Goal: Contribute content: Add original content to the website for others to see

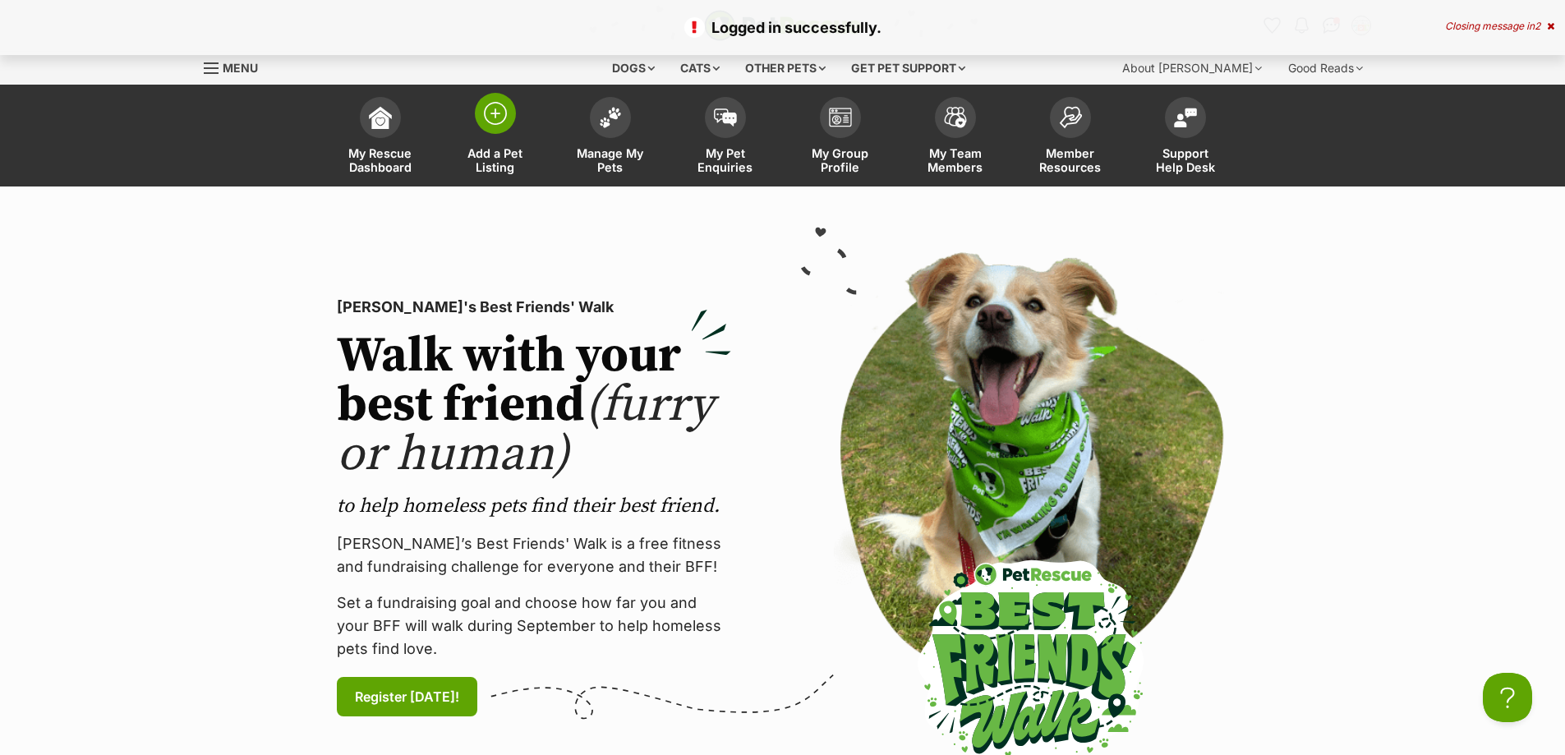
click at [504, 122] on img at bounding box center [495, 113] width 23 height 23
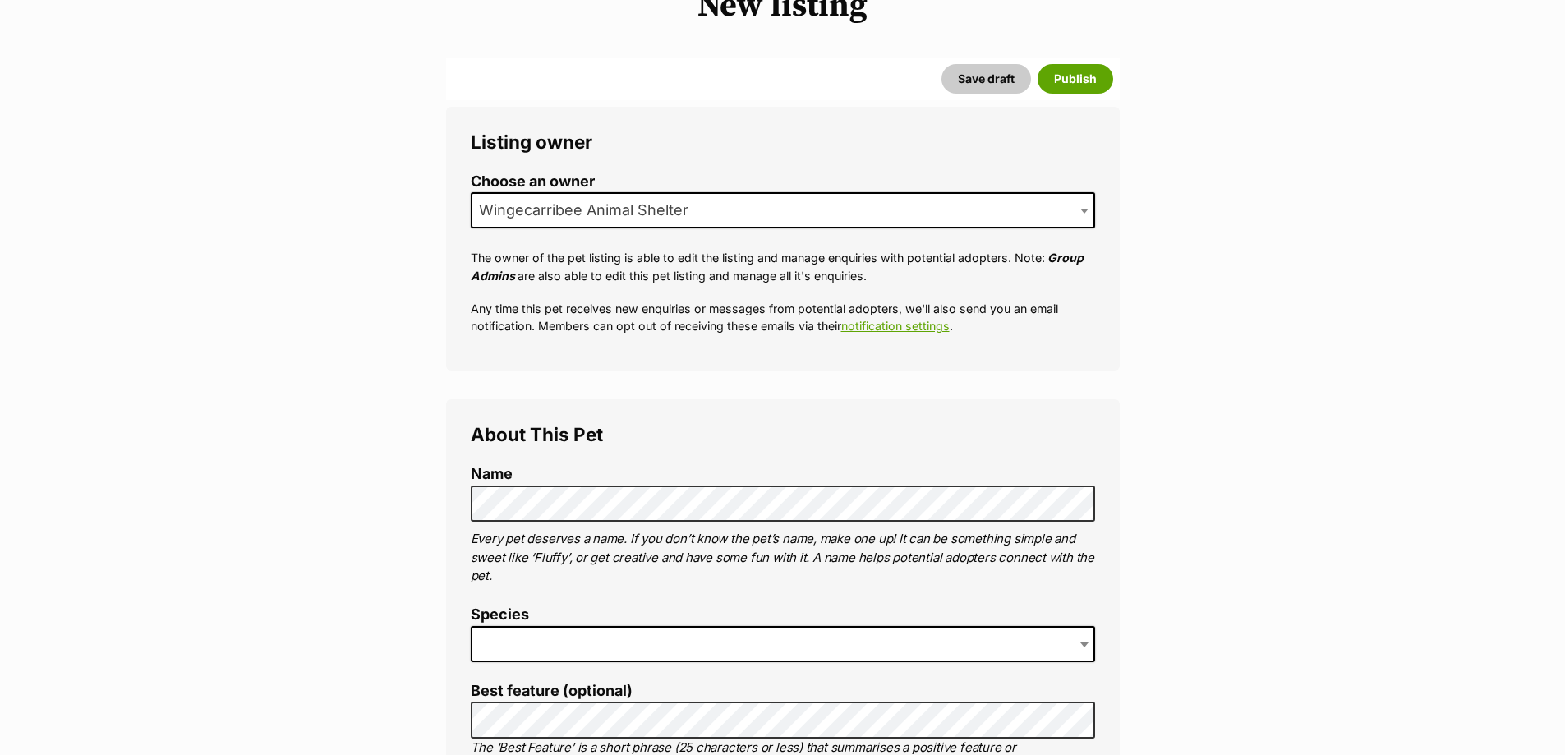
scroll to position [246, 0]
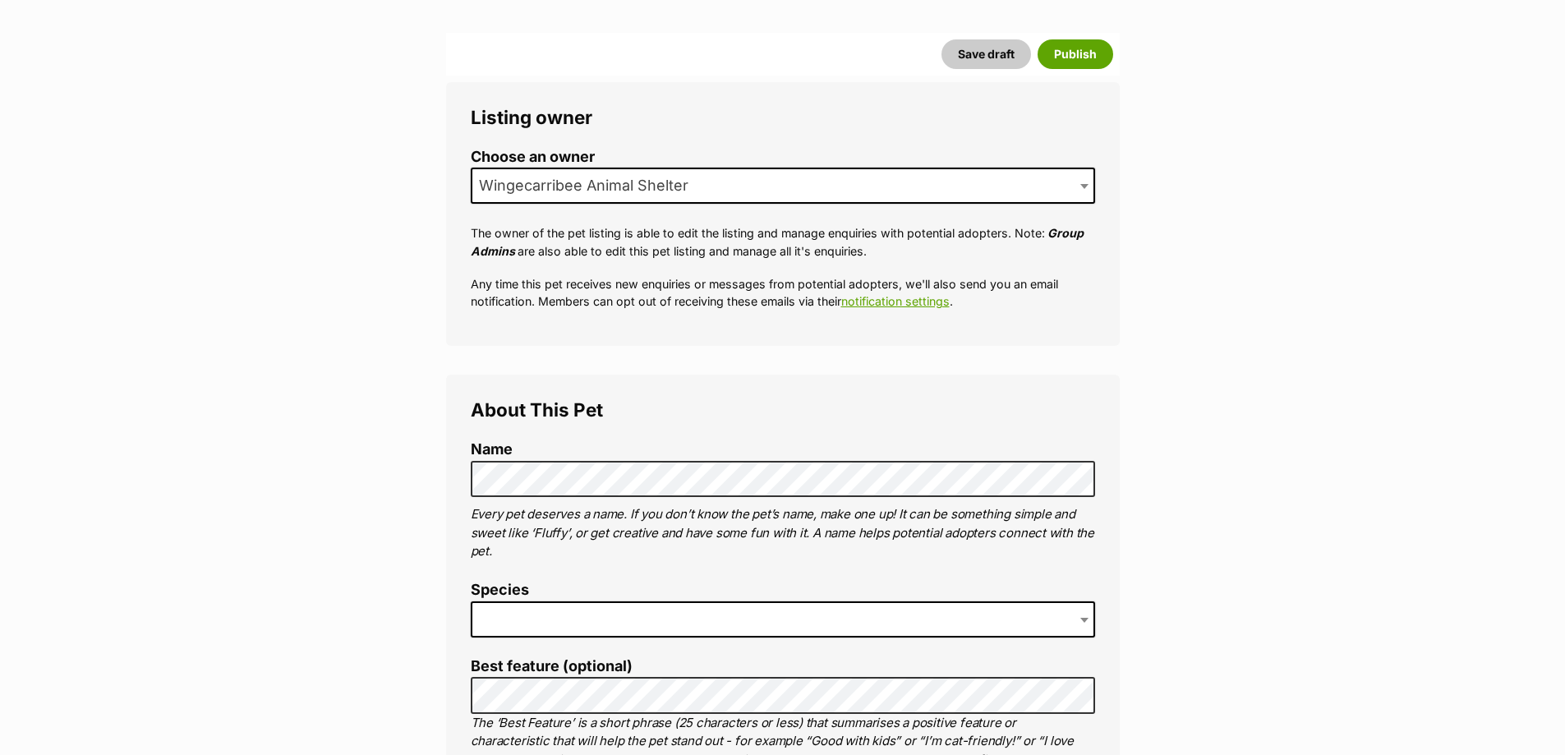
click at [541, 617] on span at bounding box center [783, 619] width 624 height 36
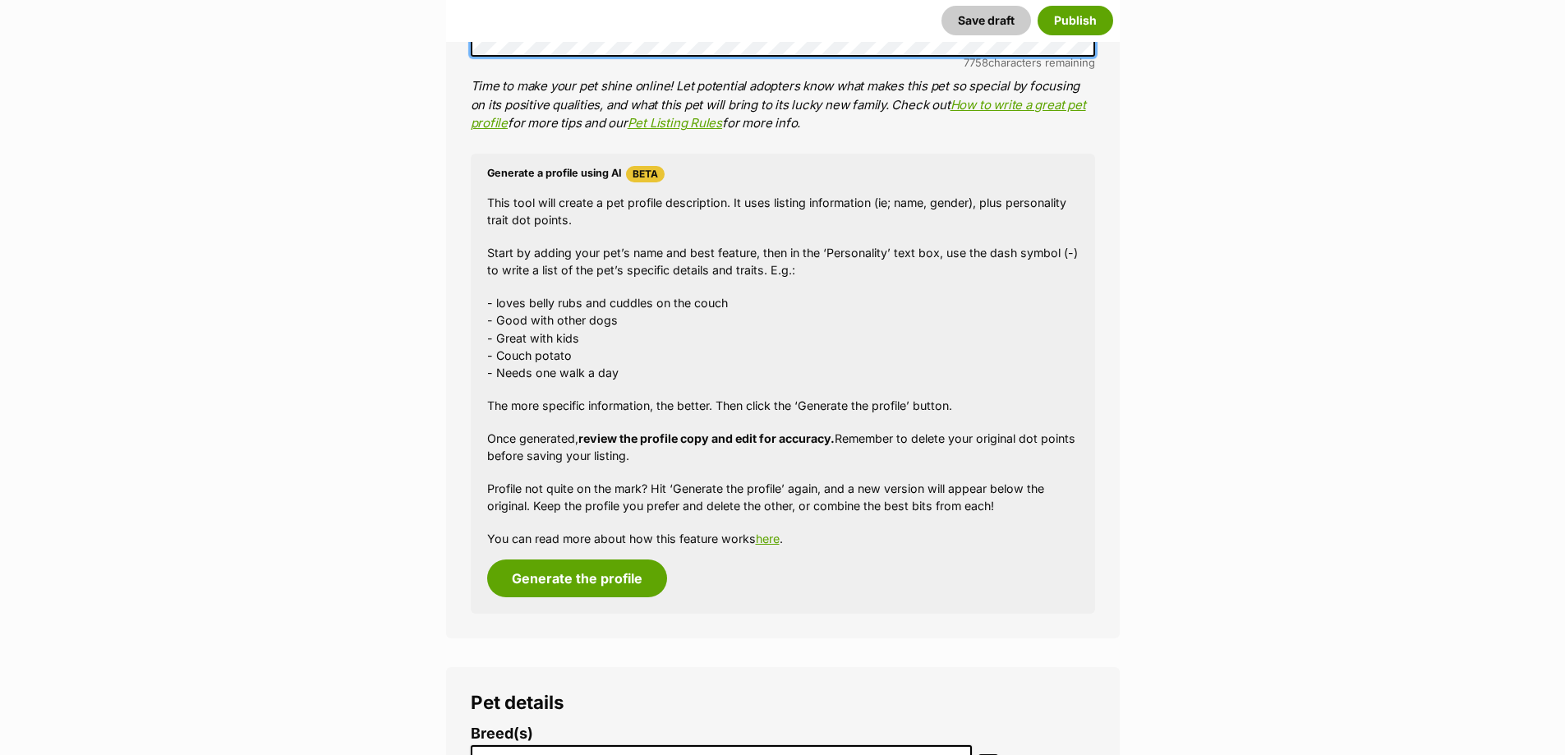
scroll to position [1479, 0]
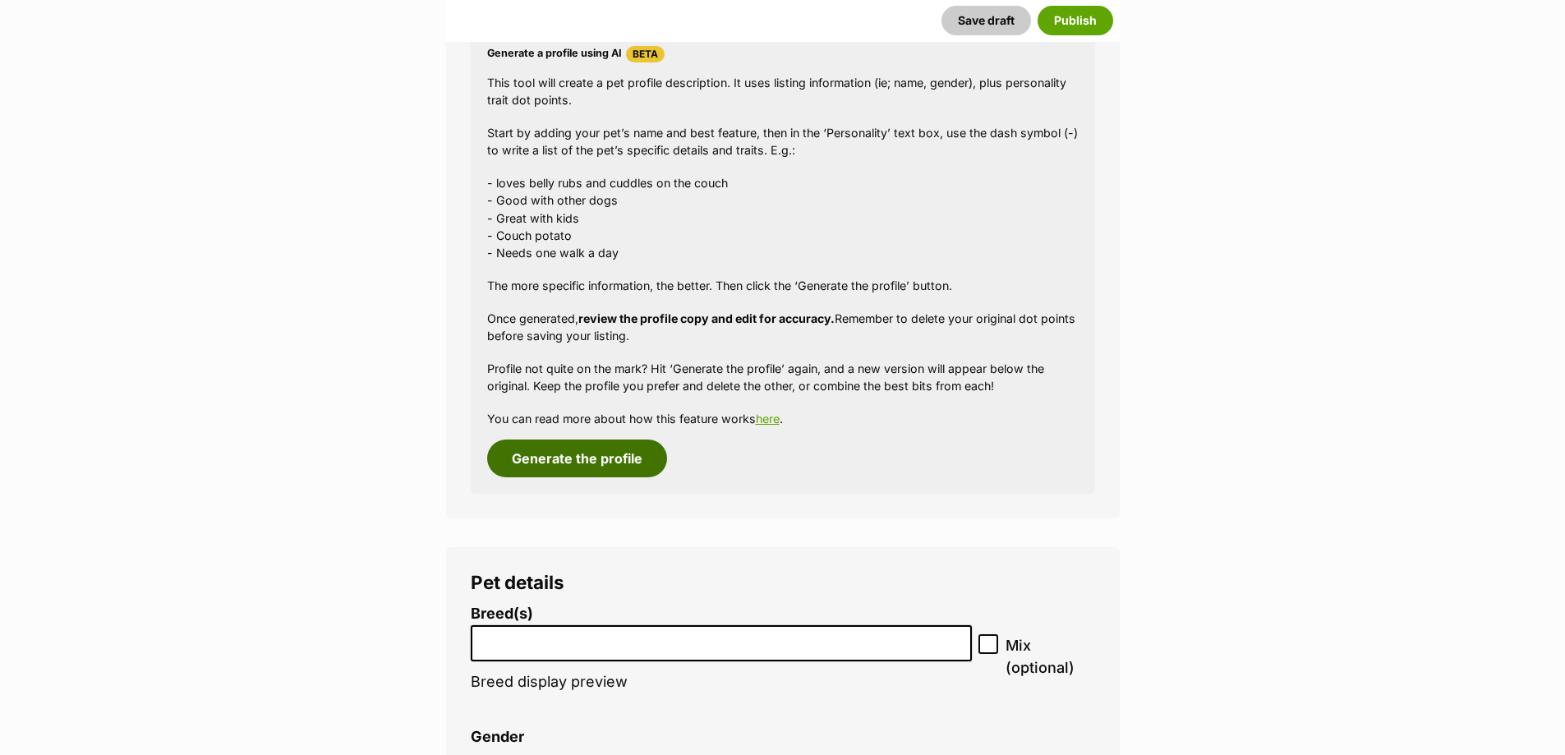
click at [573, 457] on button "Generate the profile" at bounding box center [577, 458] width 180 height 38
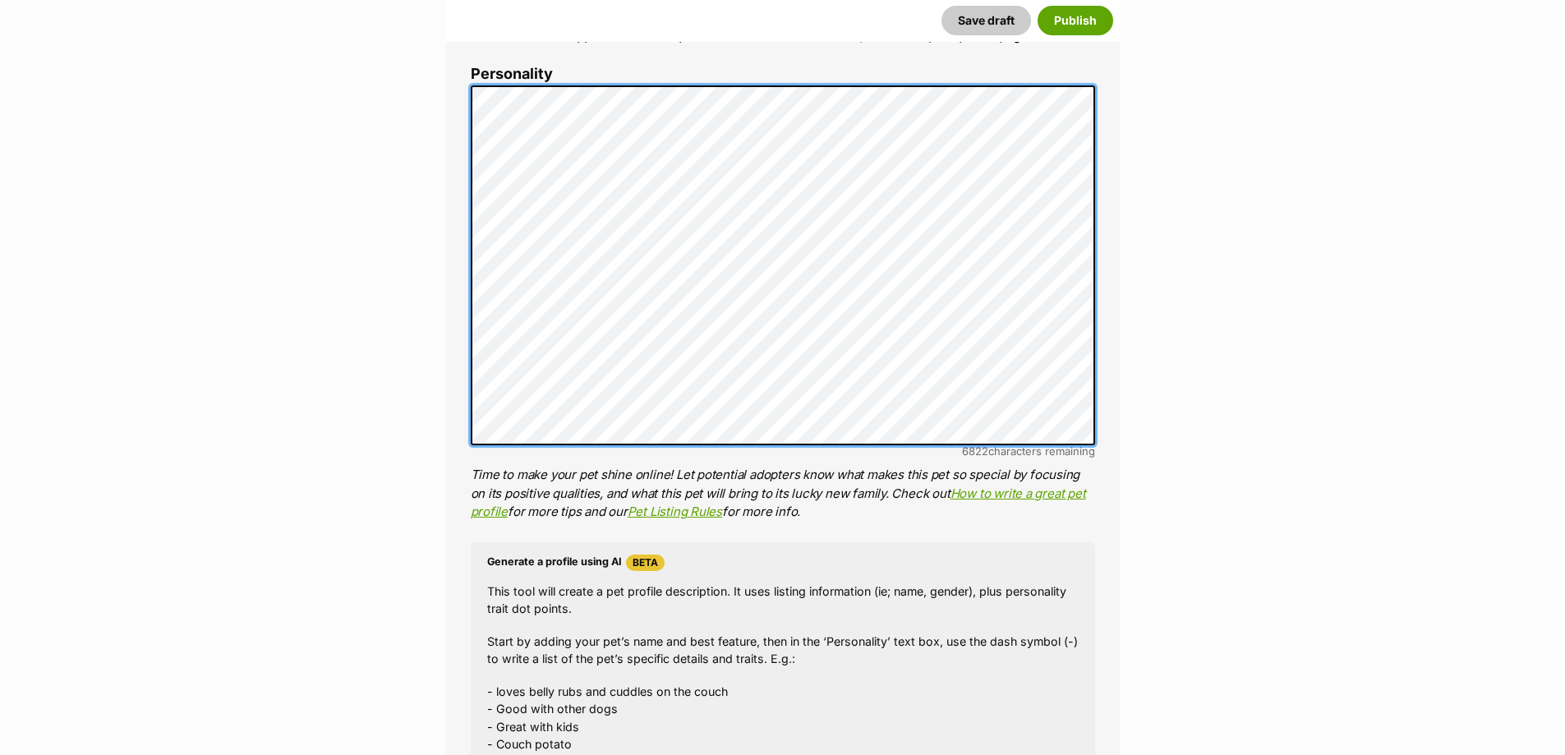
scroll to position [941, 0]
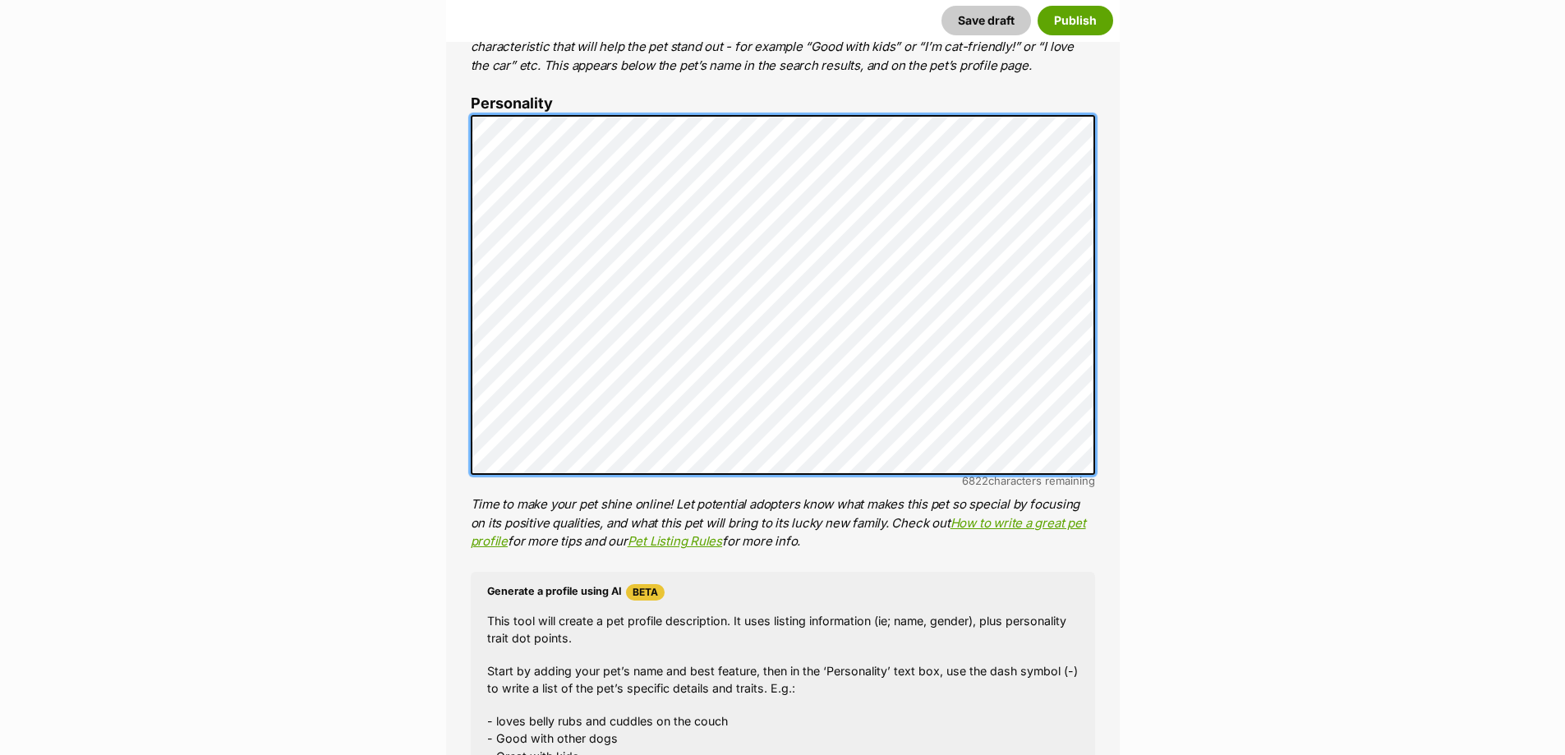
click at [468, 134] on div "About This Pet Name Henlo there, it looks like you might be using the pet name …" at bounding box center [783, 368] width 674 height 1376
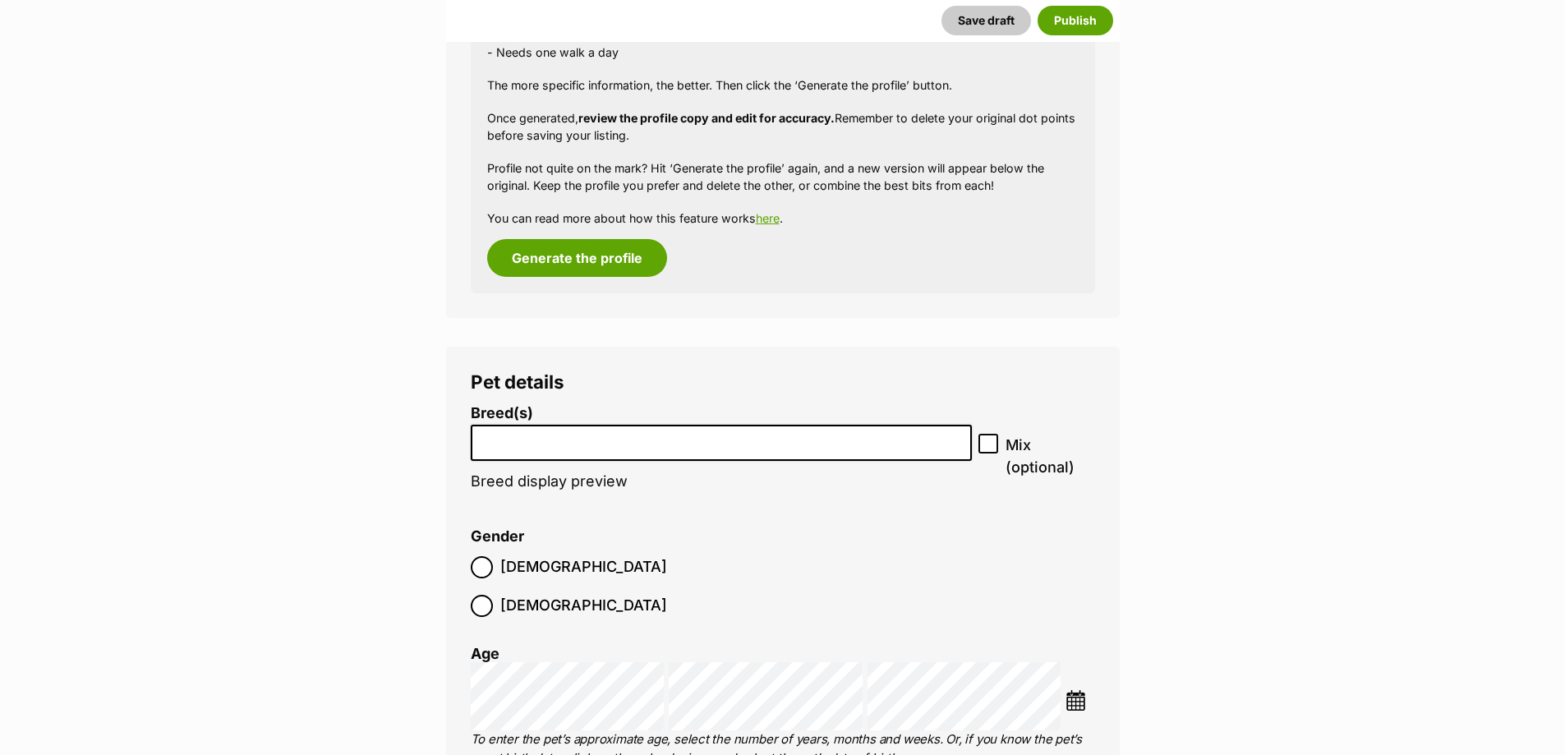
scroll to position [1680, 0]
click at [607, 456] on li at bounding box center [721, 443] width 490 height 34
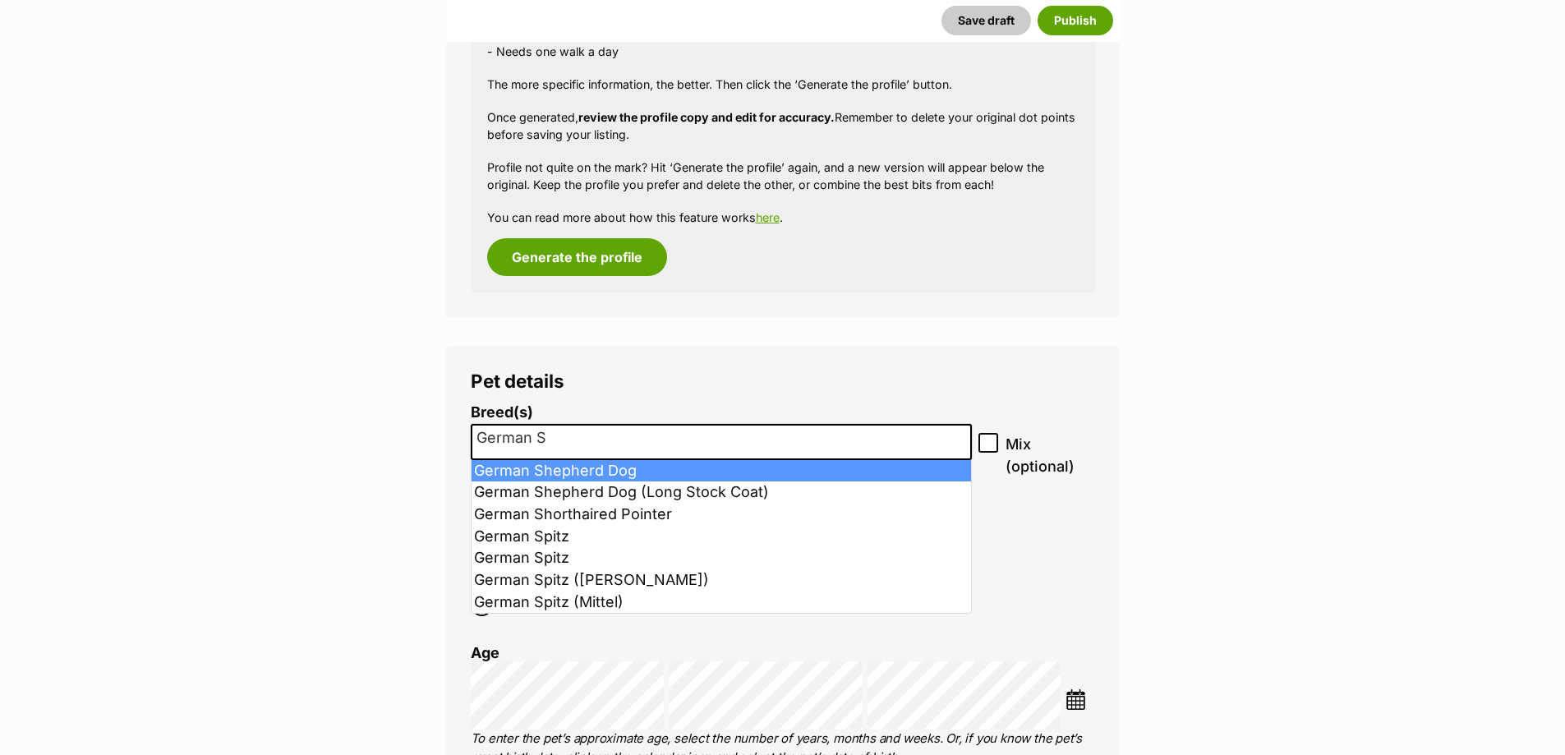
type input "German S"
select select "354"
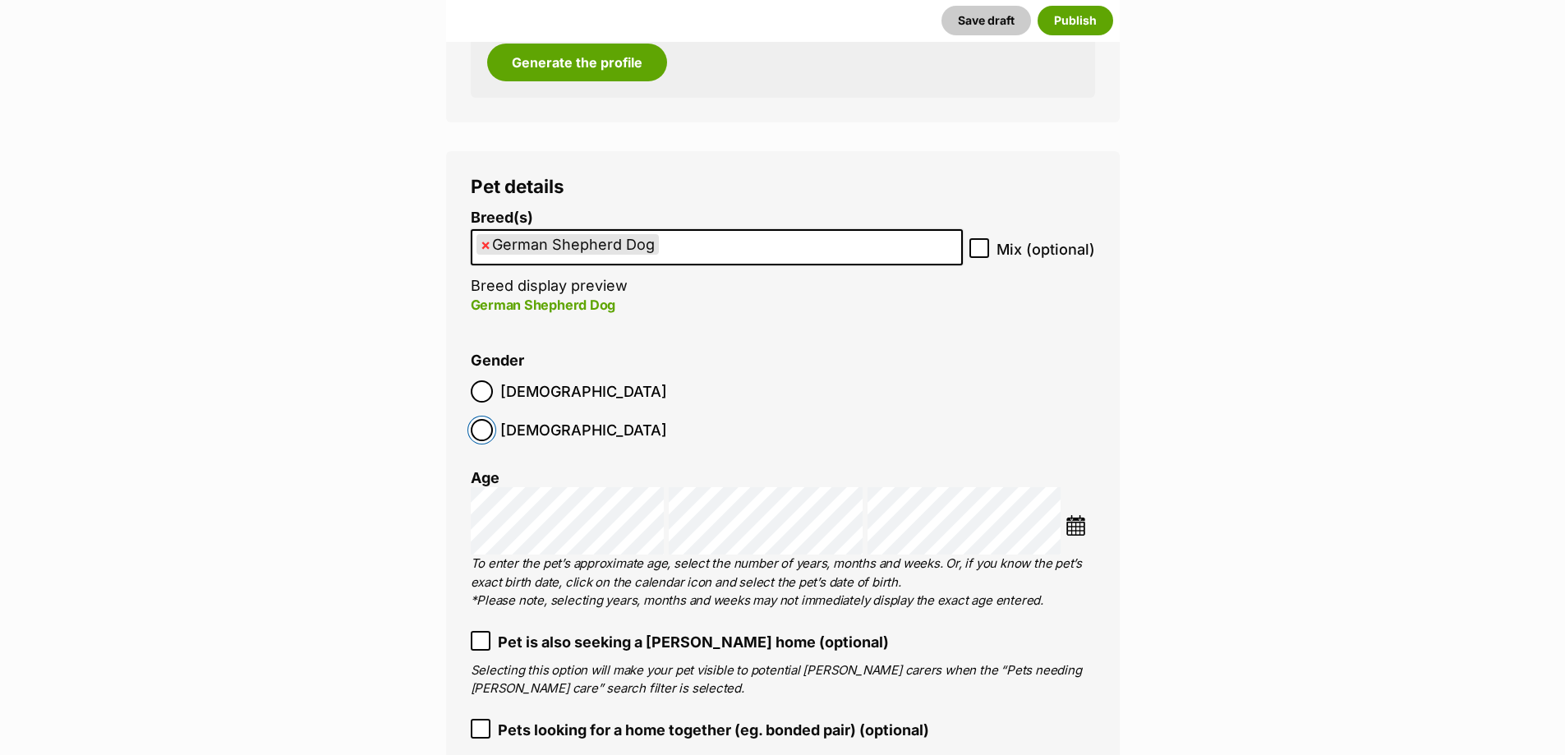
scroll to position [1926, 0]
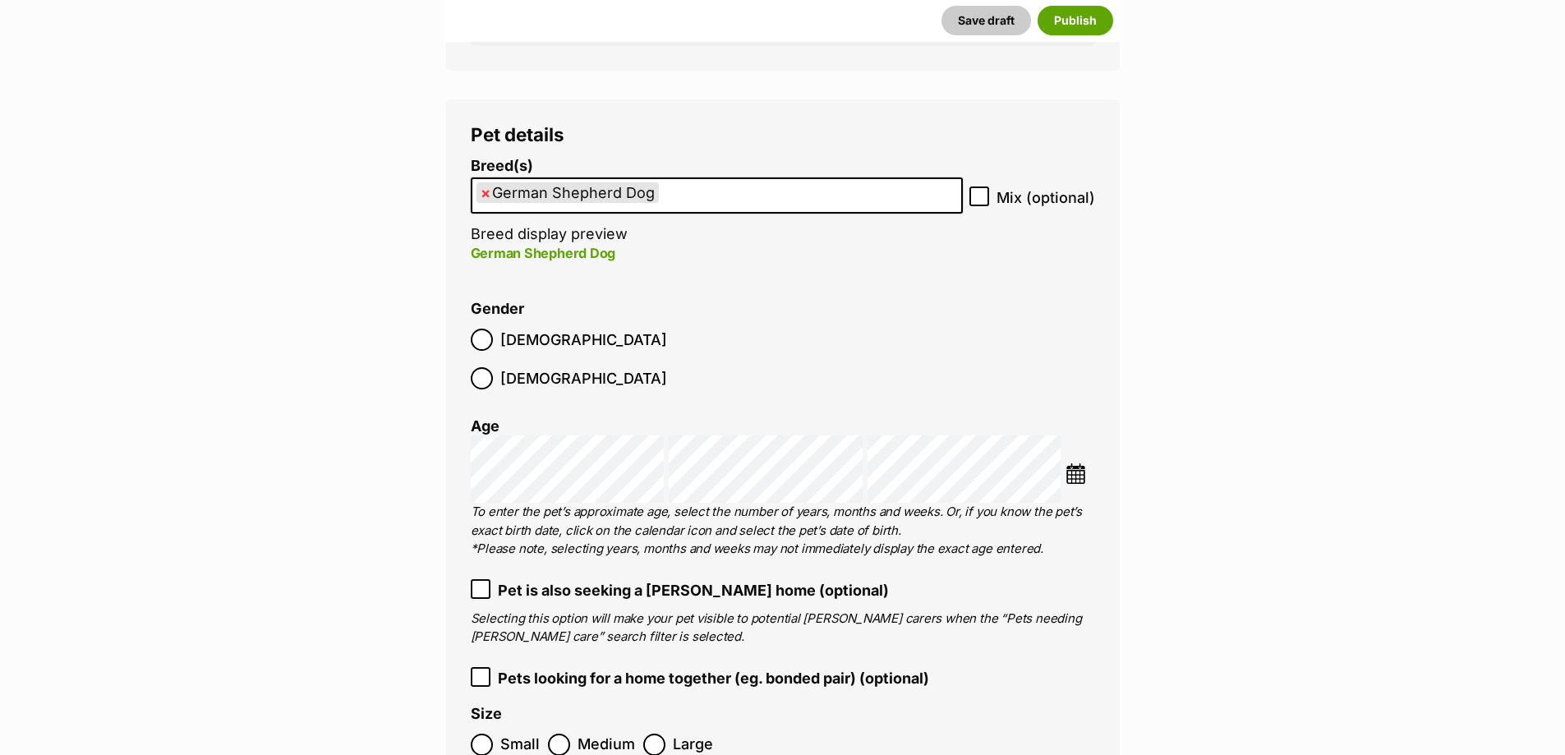
click at [1074, 463] on img at bounding box center [1075, 473] width 21 height 21
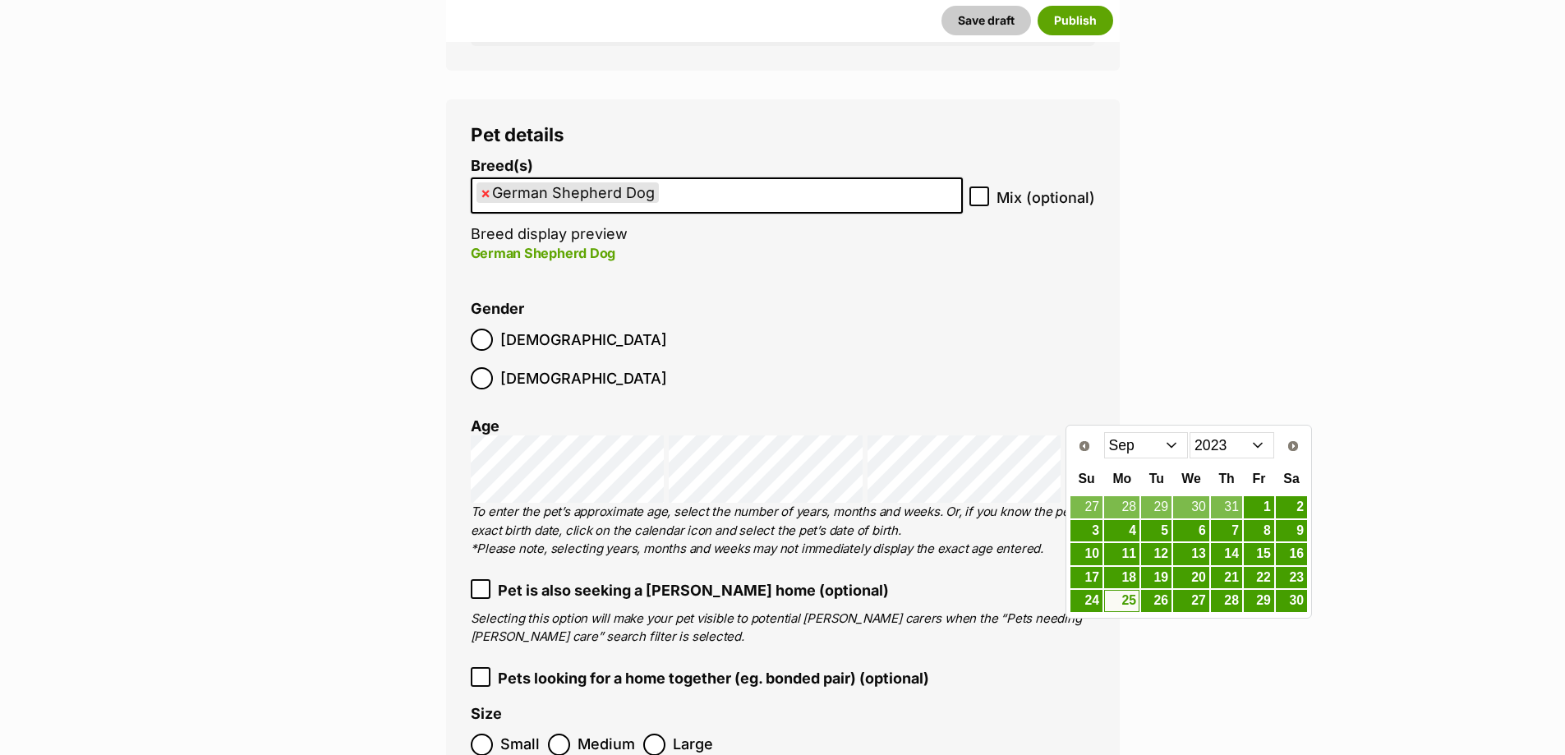
click at [1260, 448] on select "2013 2014 2015 2016 2017 2018 2019 2020 2021 2022 2023 2024 2025" at bounding box center [1231, 445] width 85 height 26
click at [1171, 444] on select "Jan Feb Mar Apr May Jun Jul Aug Sep Oct Nov Dec" at bounding box center [1146, 445] width 85 height 26
click at [1171, 602] on link "27" at bounding box center [1156, 601] width 30 height 21
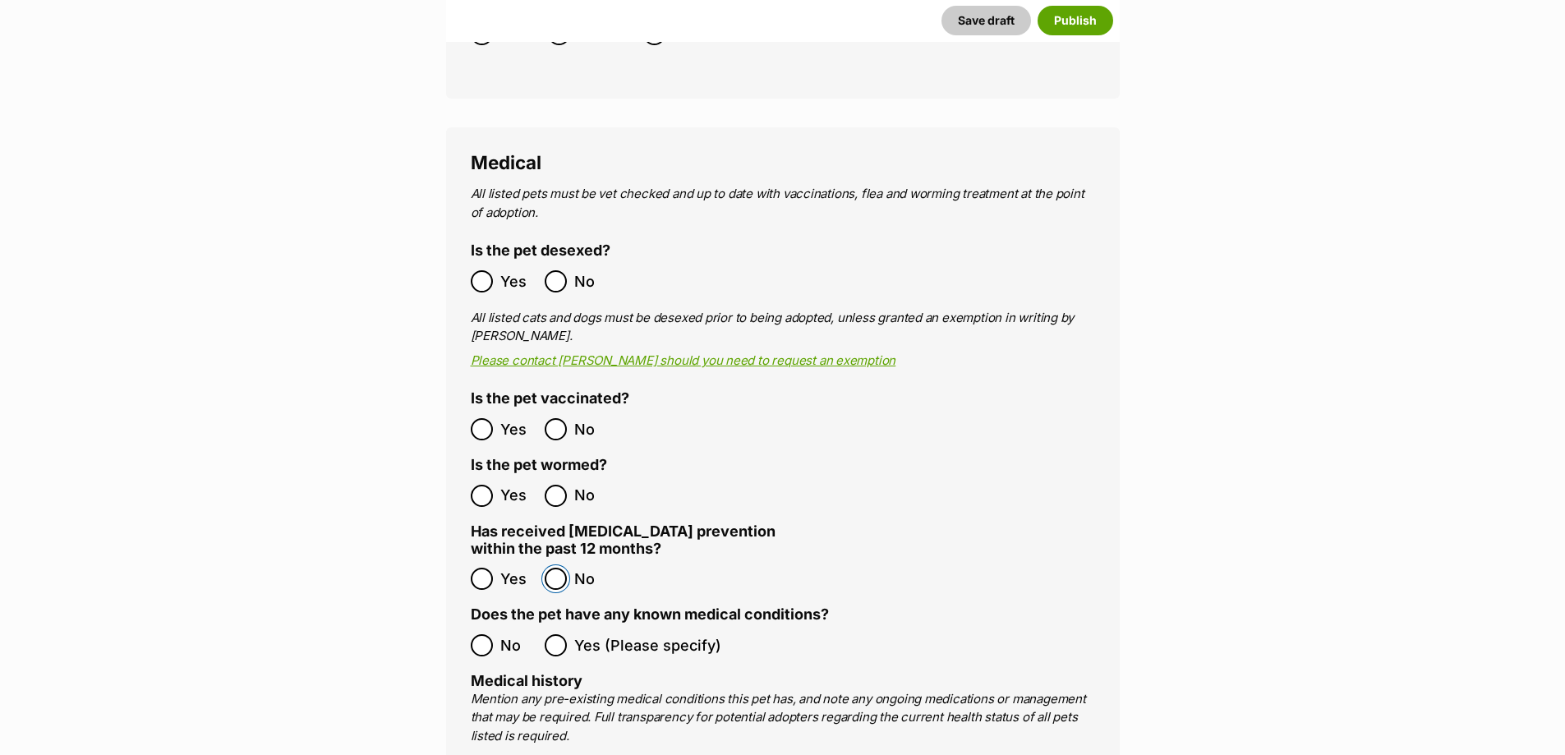
scroll to position [2666, 0]
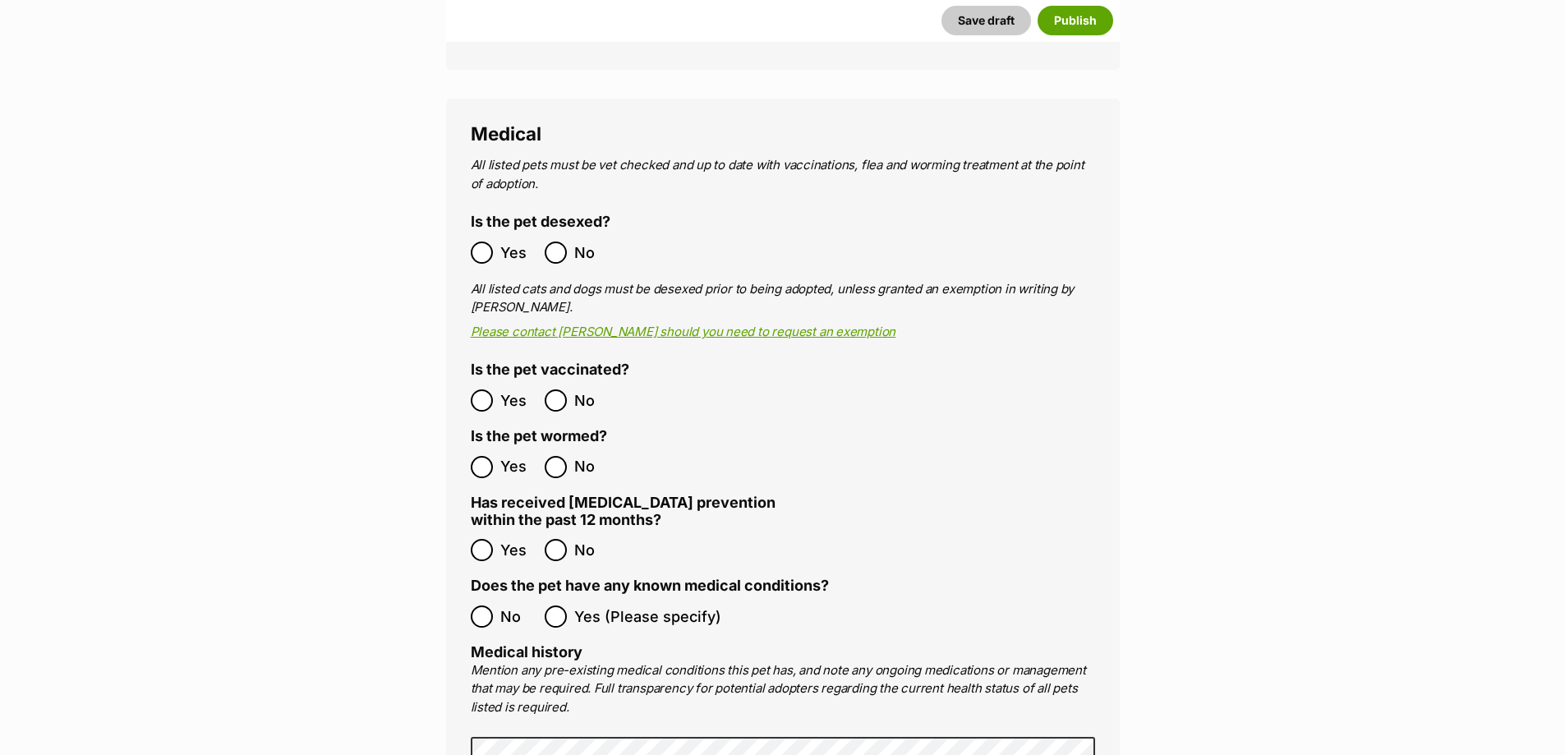
click at [468, 583] on div "Medical All listed pets must be vet checked and up to date with vaccinations, f…" at bounding box center [783, 621] width 674 height 1044
click at [468, 584] on div "Medical All listed pets must be vet checked and up to date with vaccinations, f…" at bounding box center [783, 621] width 674 height 1044
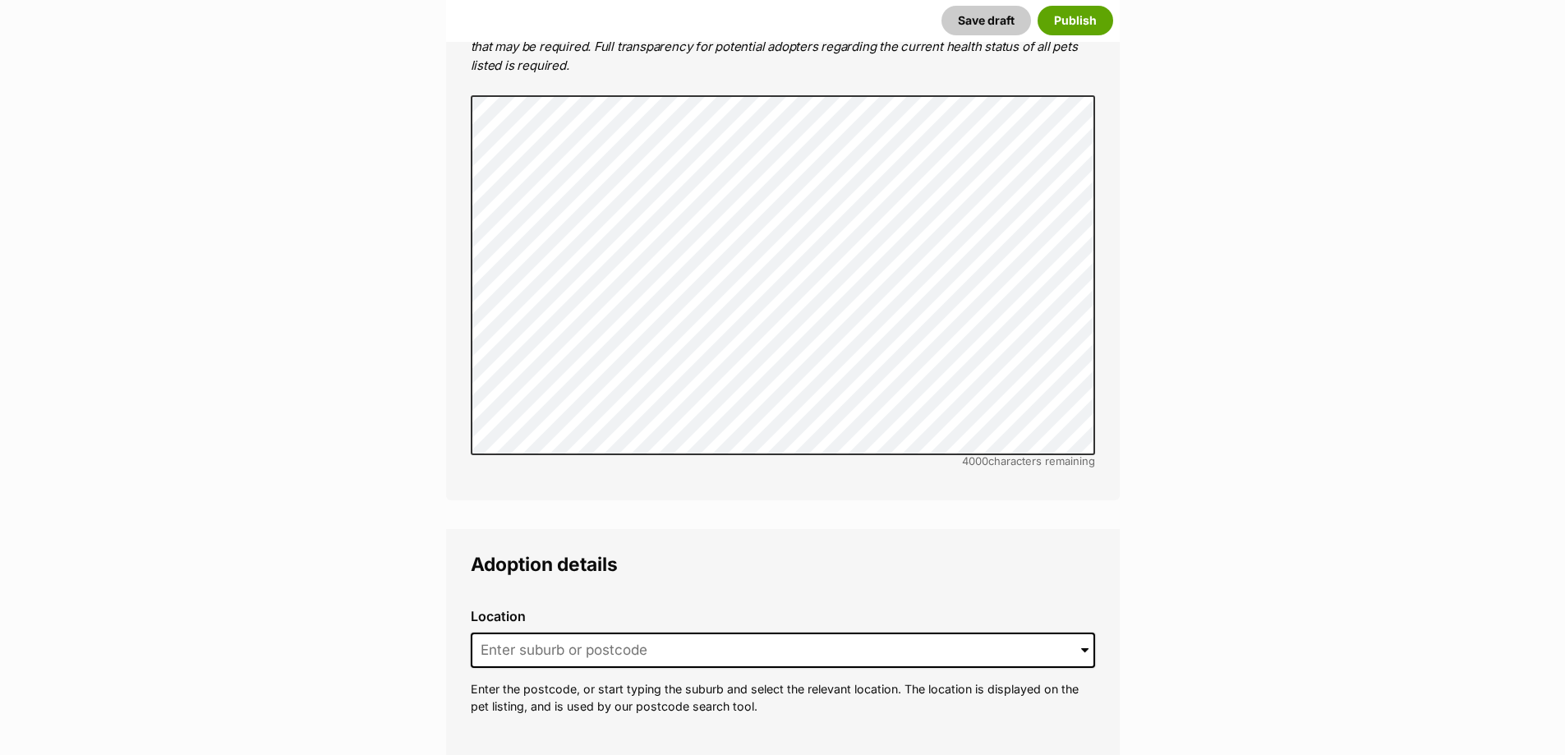
scroll to position [3405, 0]
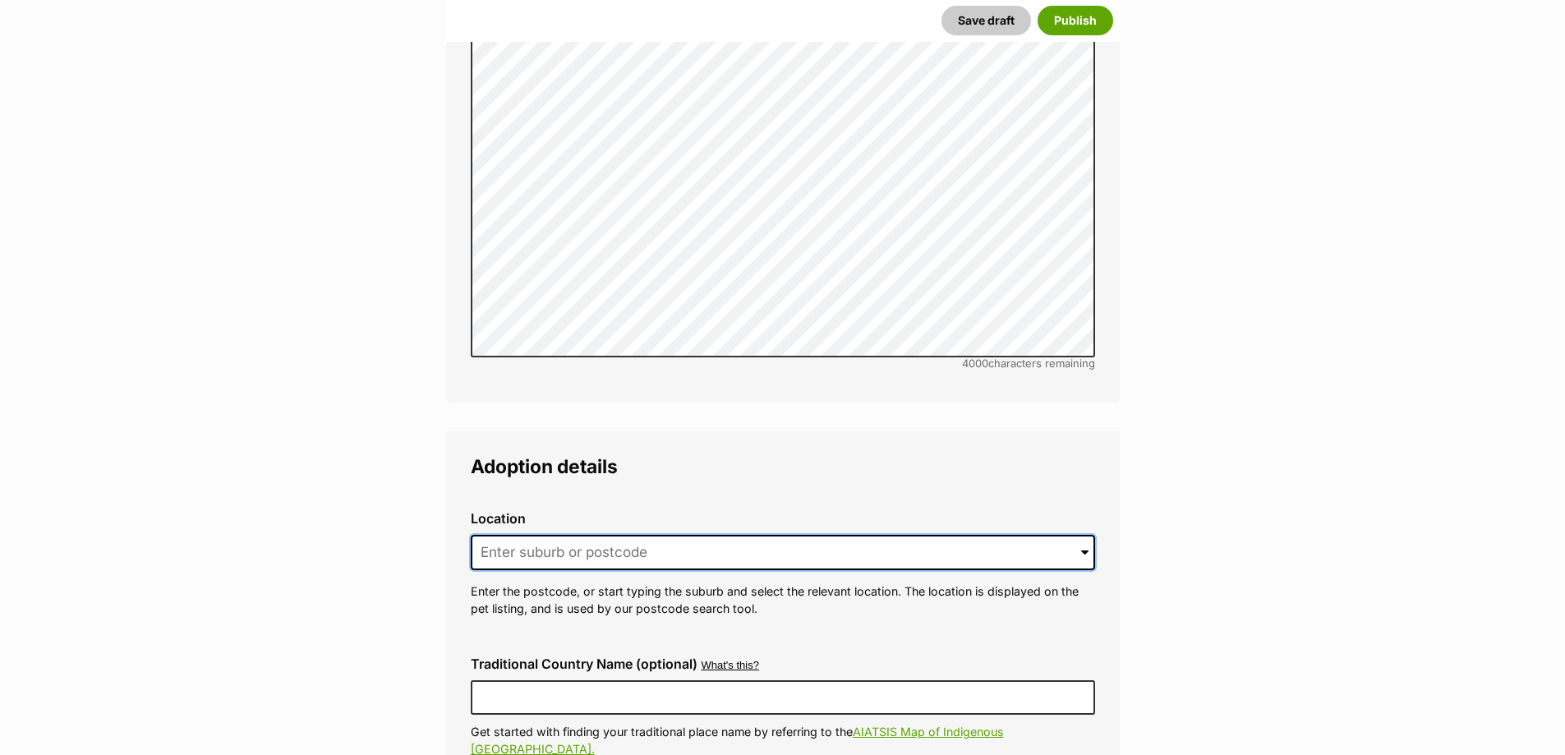
click at [587, 535] on input at bounding box center [783, 553] width 624 height 36
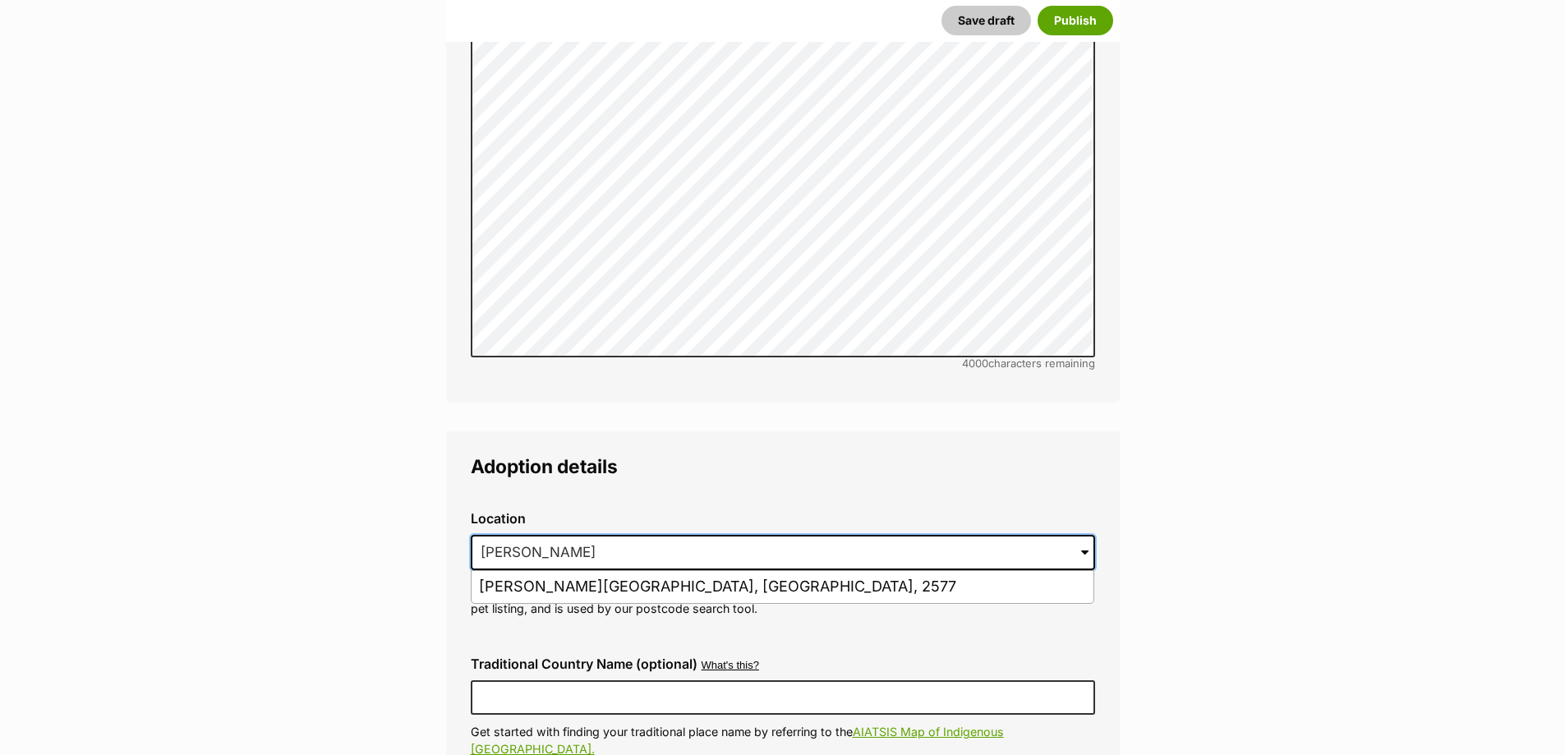
type input "Moss"
click at [941, 6] on button "Save draft" at bounding box center [986, 21] width 90 height 30
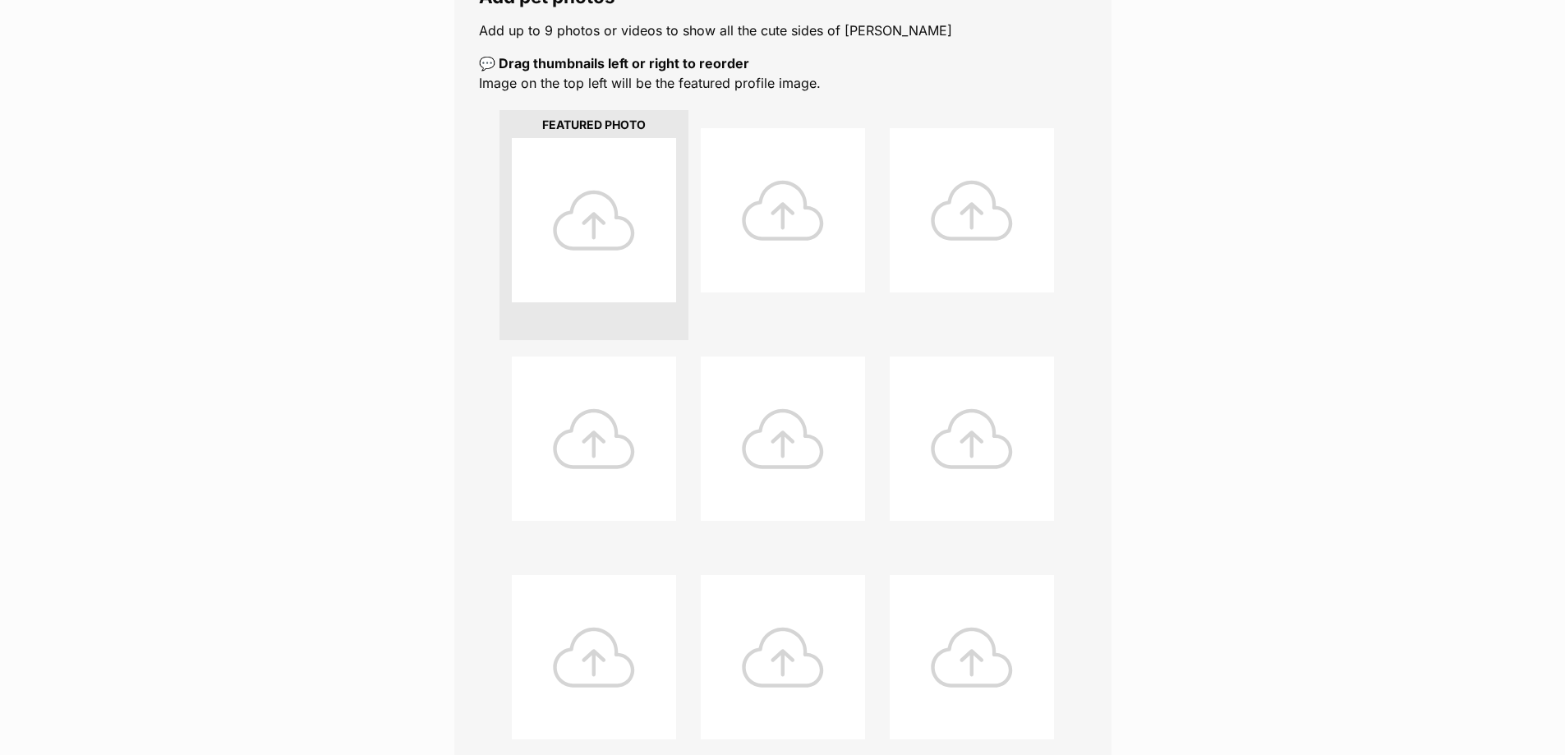
scroll to position [164, 0]
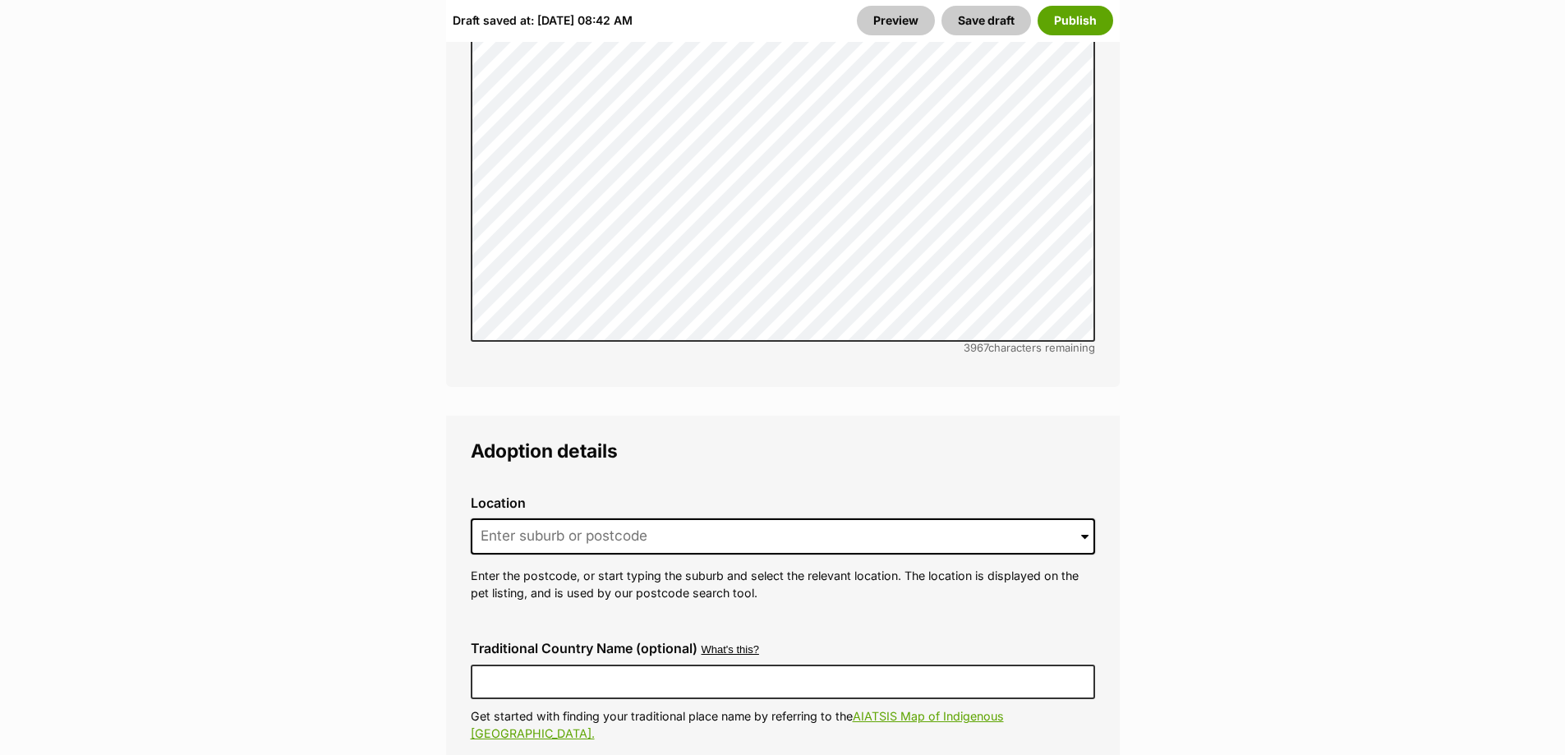
scroll to position [3943, 0]
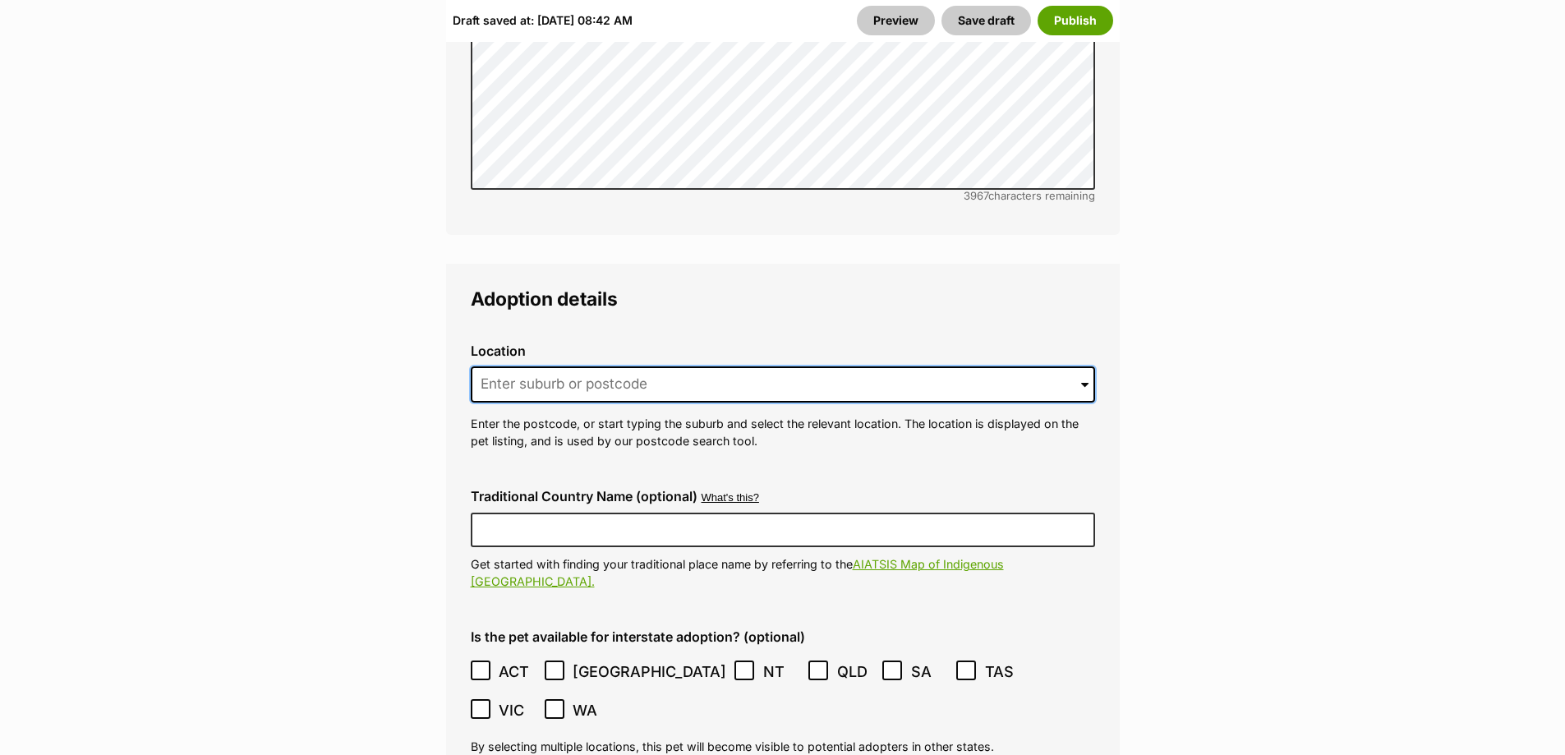
click at [602, 366] on input at bounding box center [783, 384] width 624 height 36
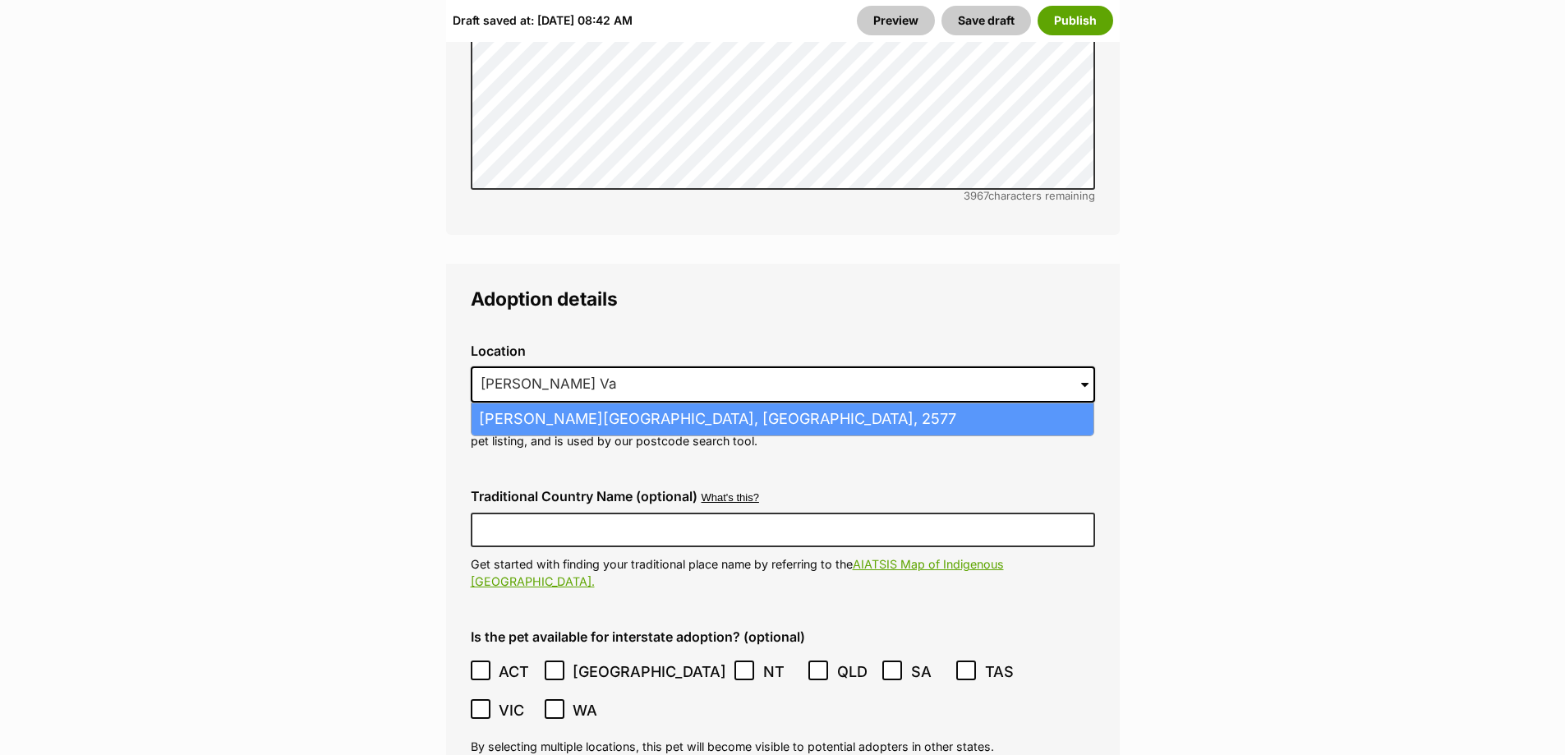
click at [598, 403] on li "Moss Vale, New South Wales, 2577" at bounding box center [783, 419] width 622 height 32
type input "Moss Vale, New South Wales, 2577"
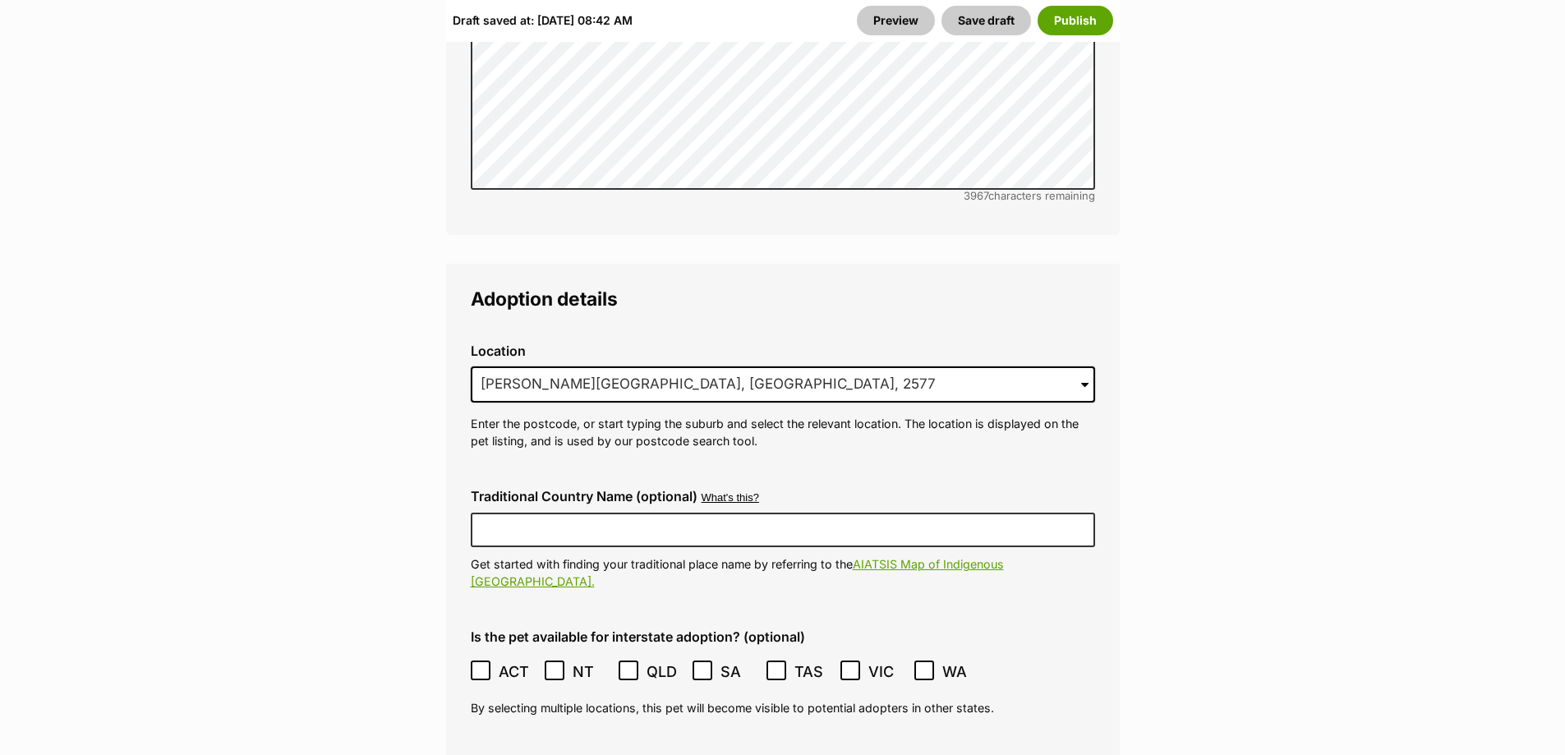
click at [476, 665] on icon at bounding box center [481, 671] width 12 height 12
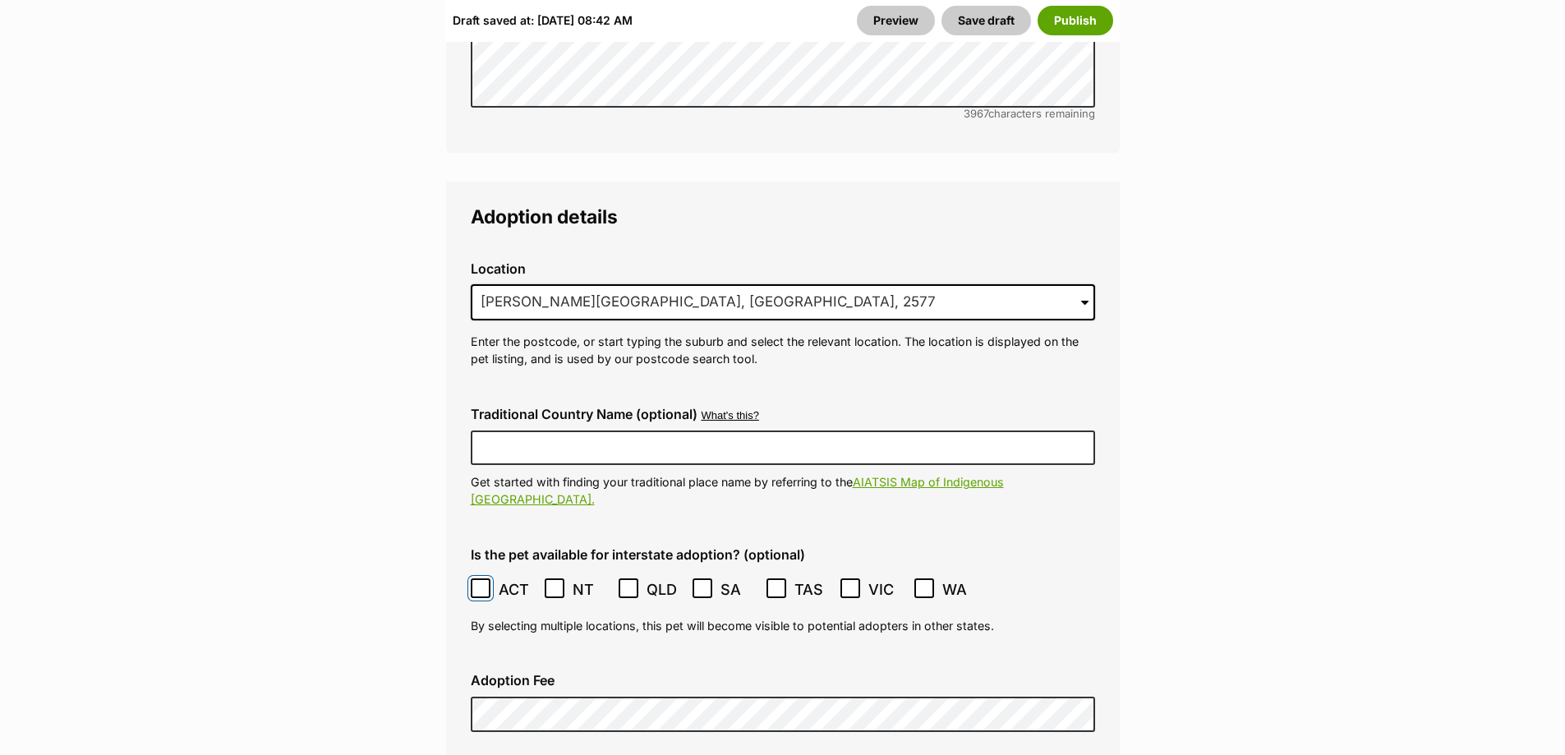
scroll to position [4107, 0]
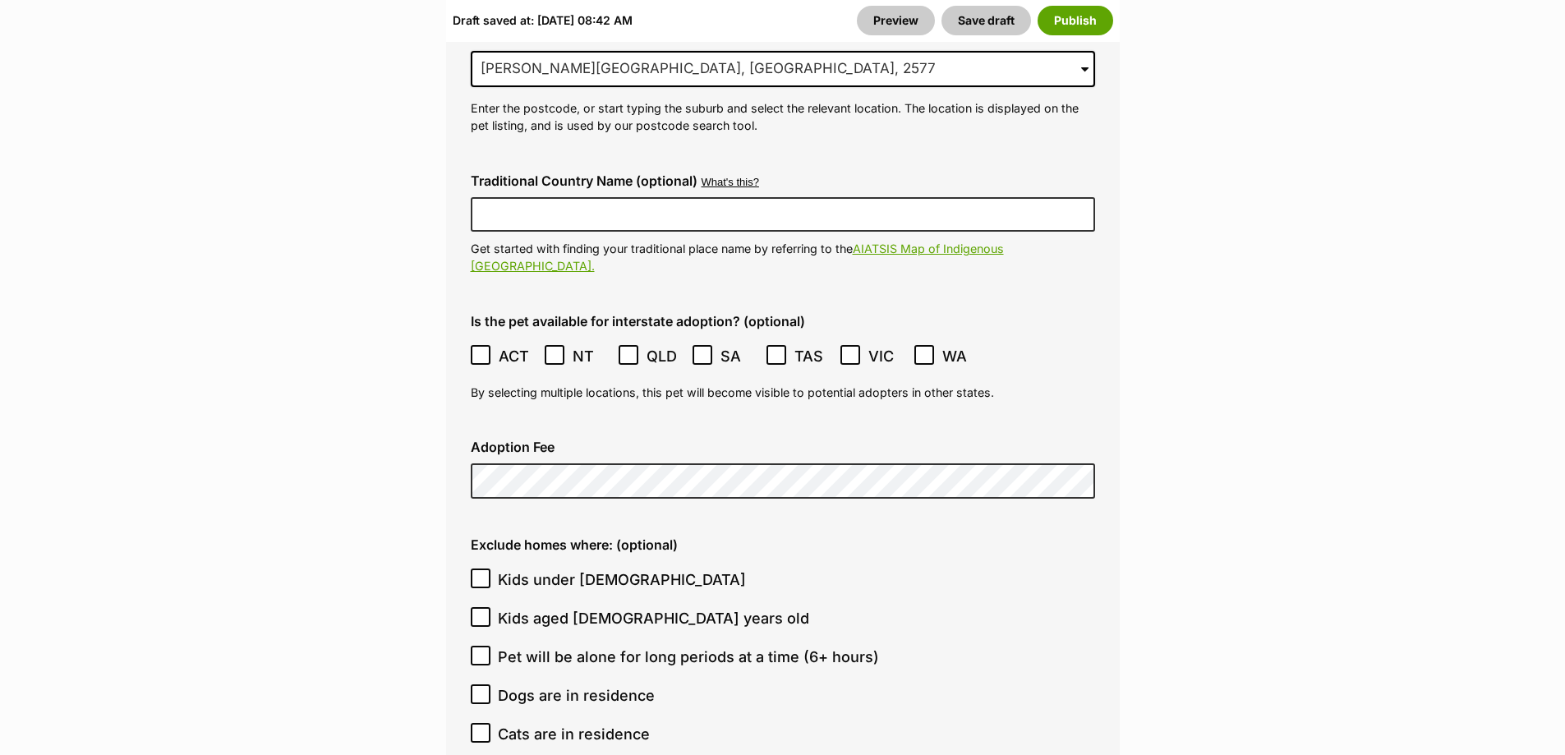
scroll to position [4272, 0]
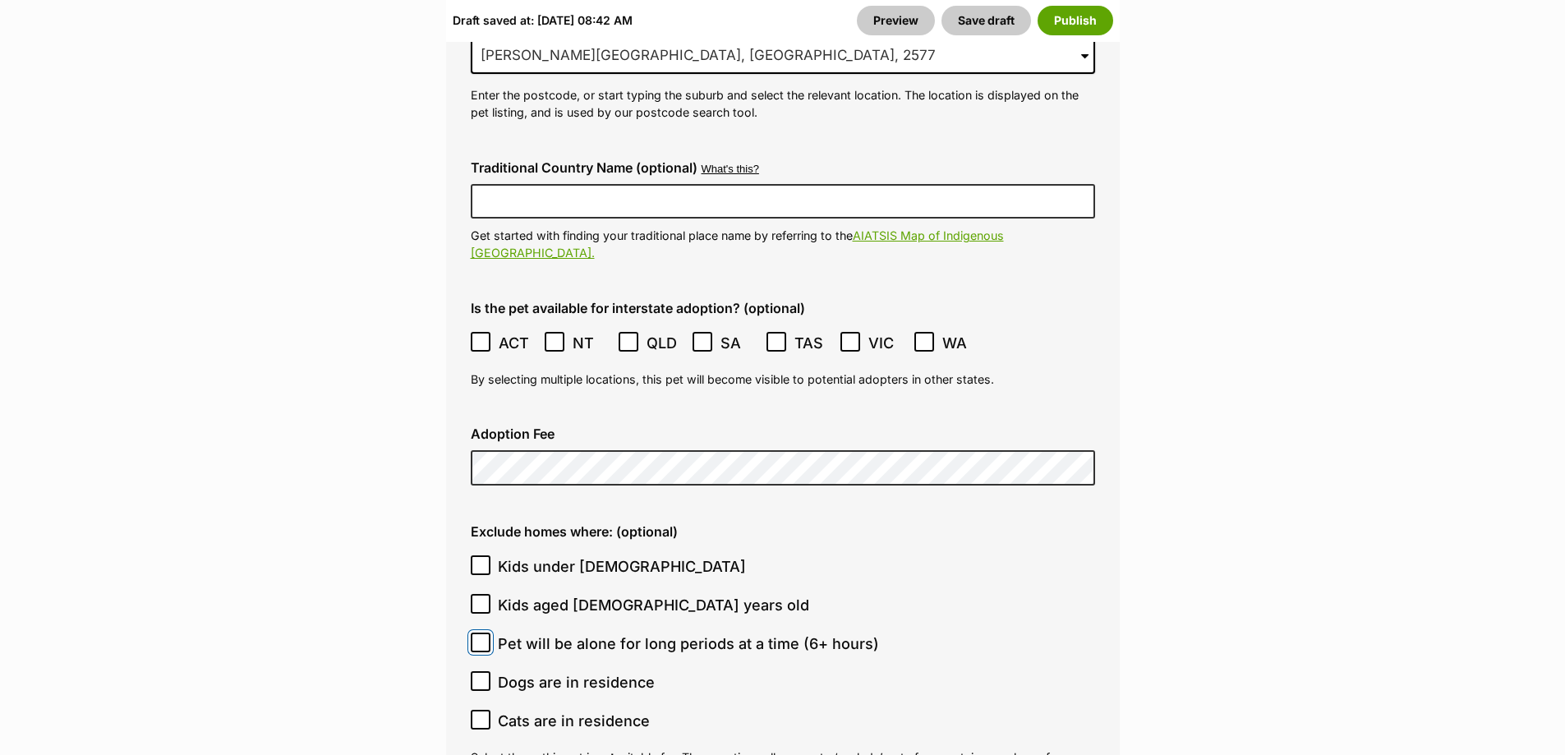
click at [486, 633] on input "Pet will be alone for long periods at a time (6+ hours)" at bounding box center [481, 643] width 20 height 20
checkbox input "true"
click at [476, 559] on icon at bounding box center [481, 565] width 12 height 12
click at [476, 555] on input "Kids under 5 years old" at bounding box center [481, 565] width 20 height 20
checkbox input "true"
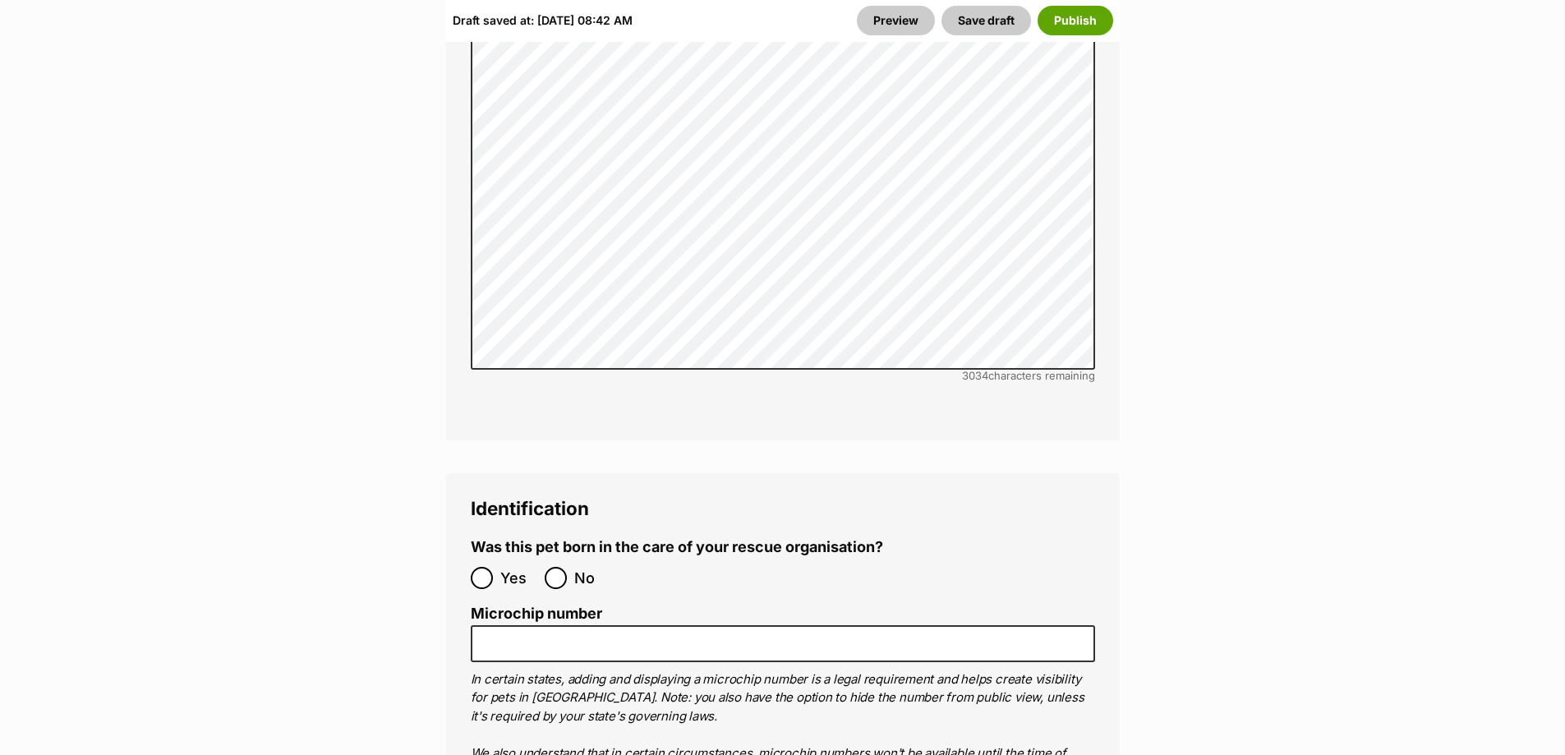
scroll to position [5257, 0]
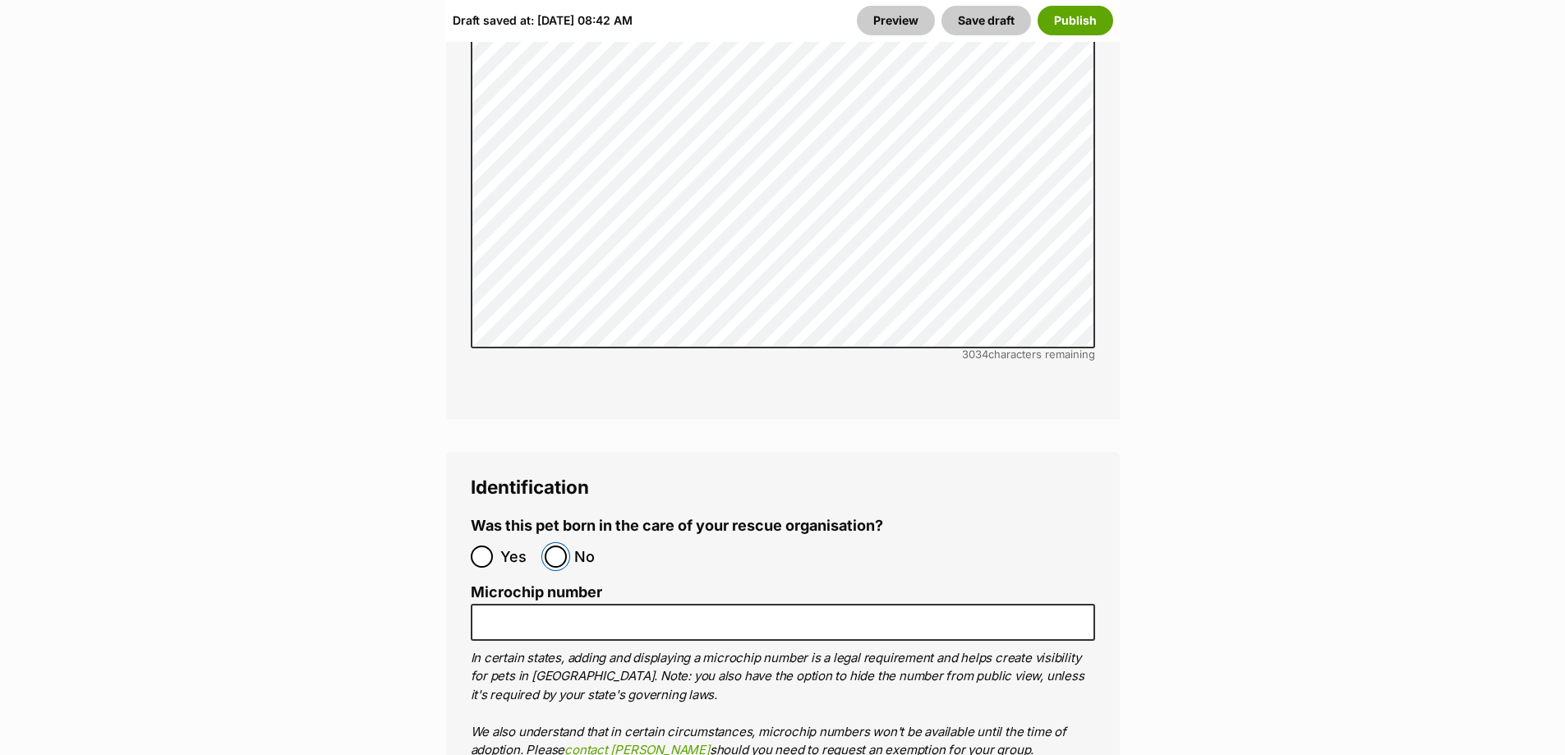
click at [550, 545] on input "No" at bounding box center [556, 556] width 22 height 22
radio input "true"
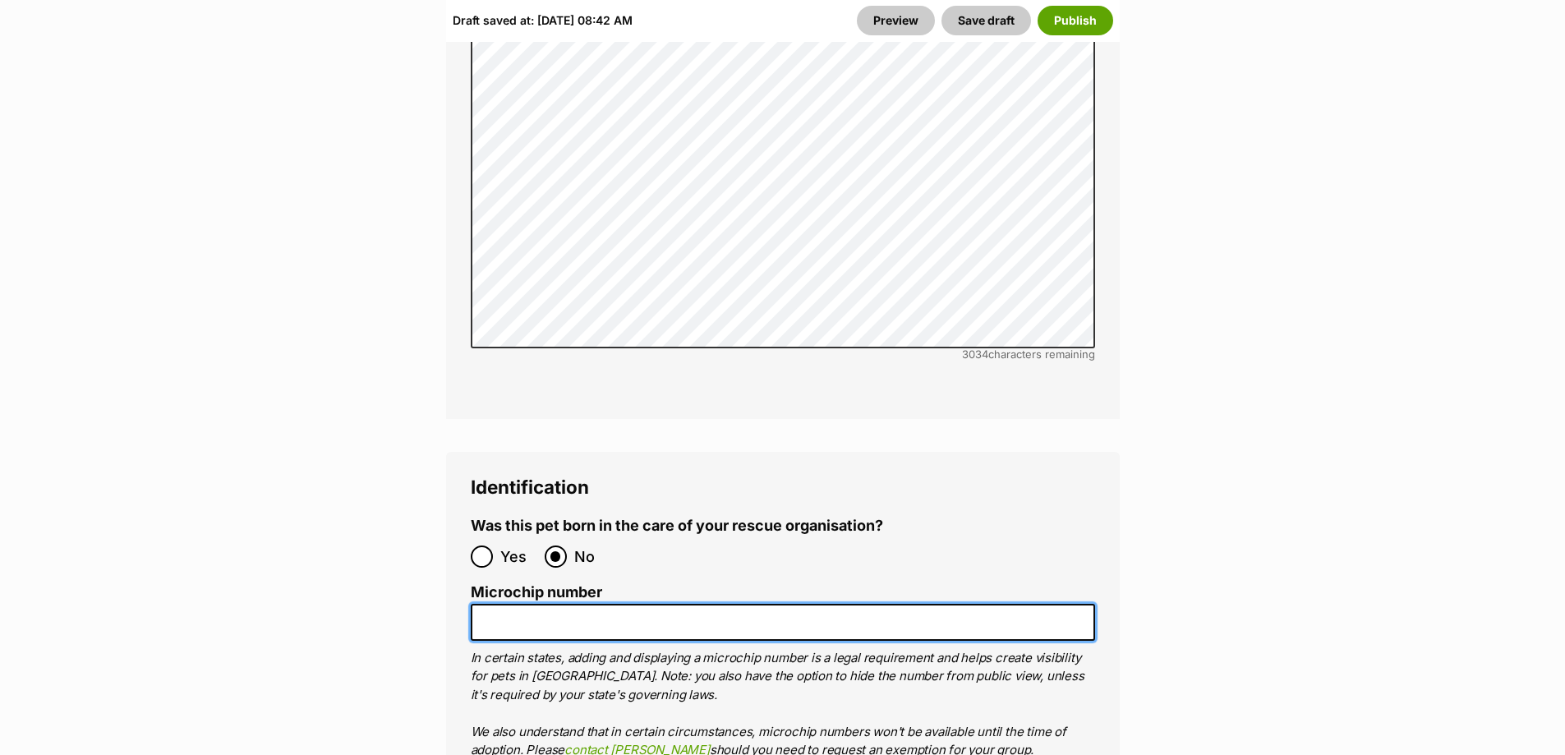
click at [539, 604] on input "Microchip number" at bounding box center [783, 622] width 624 height 37
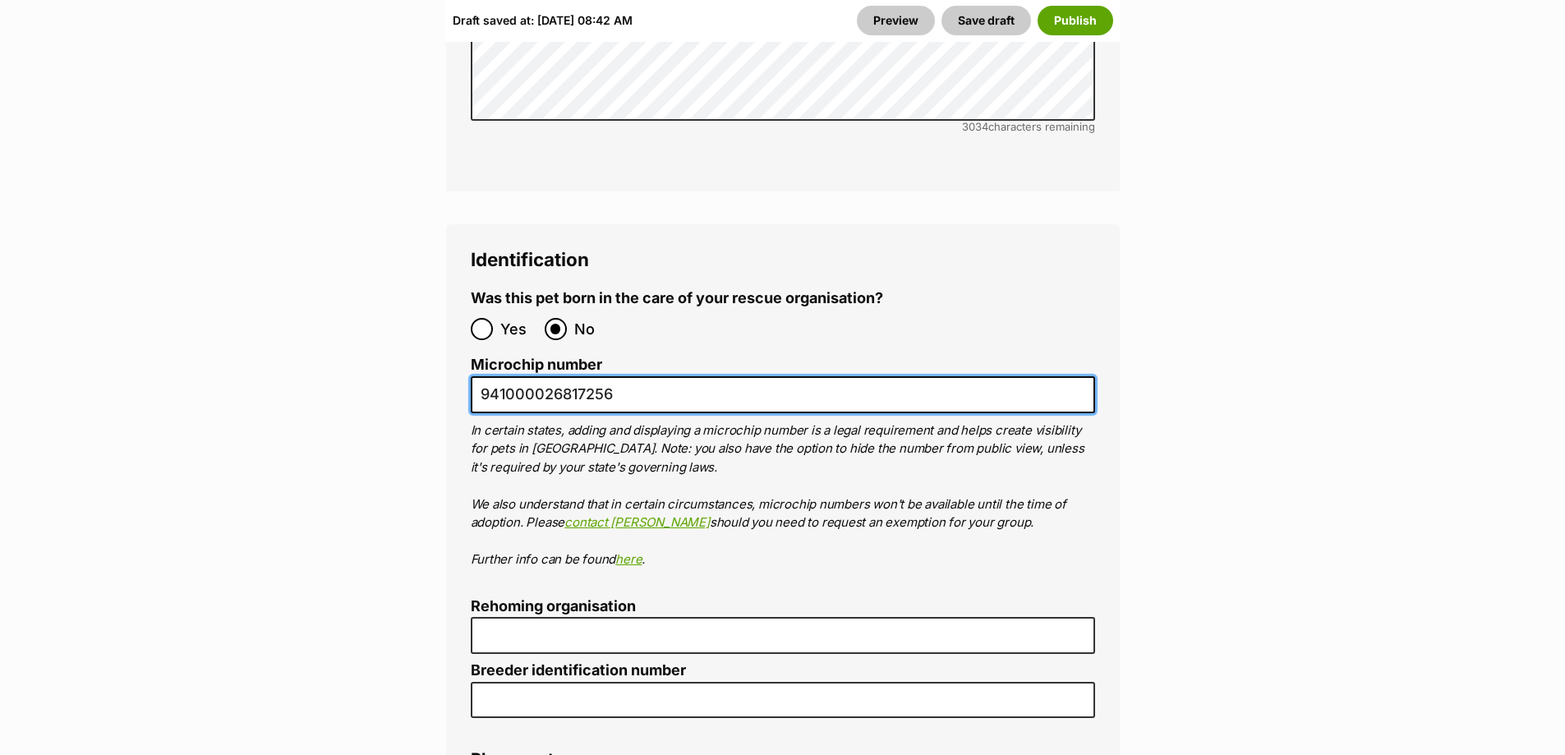
scroll to position [5504, 0]
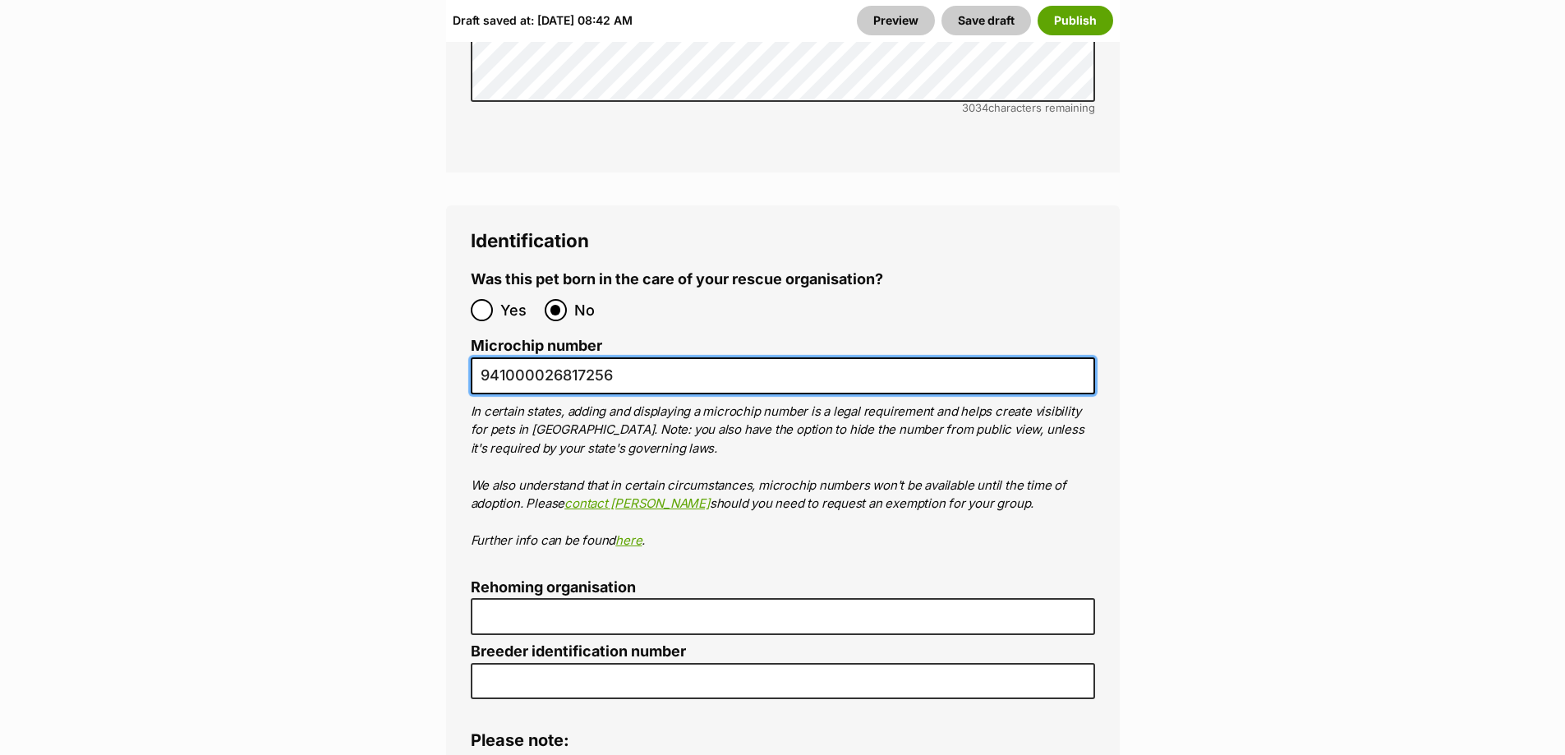
type input "941000026817256"
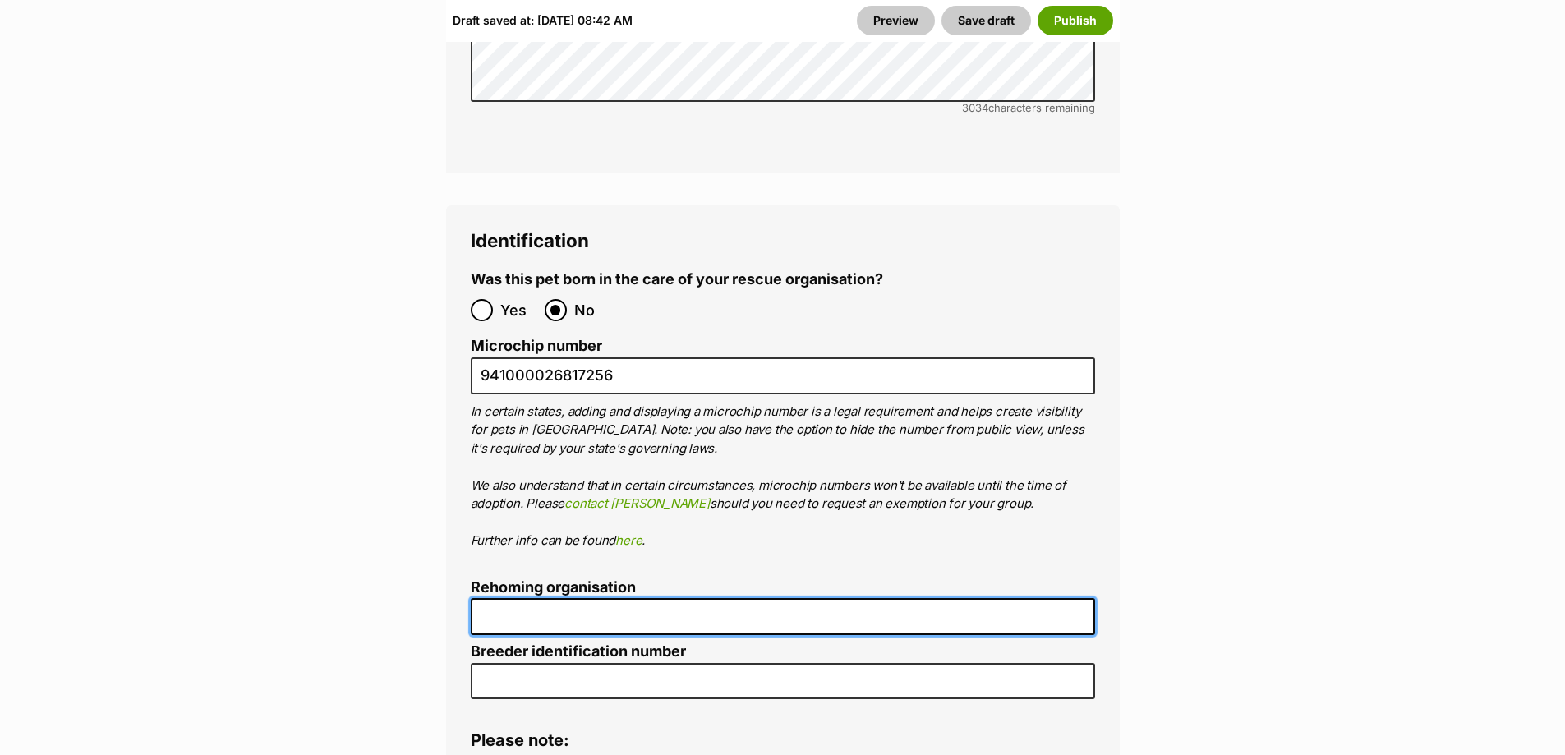
click at [565, 598] on input "Rehoming organisation" at bounding box center [783, 616] width 624 height 37
type input "R2510021"
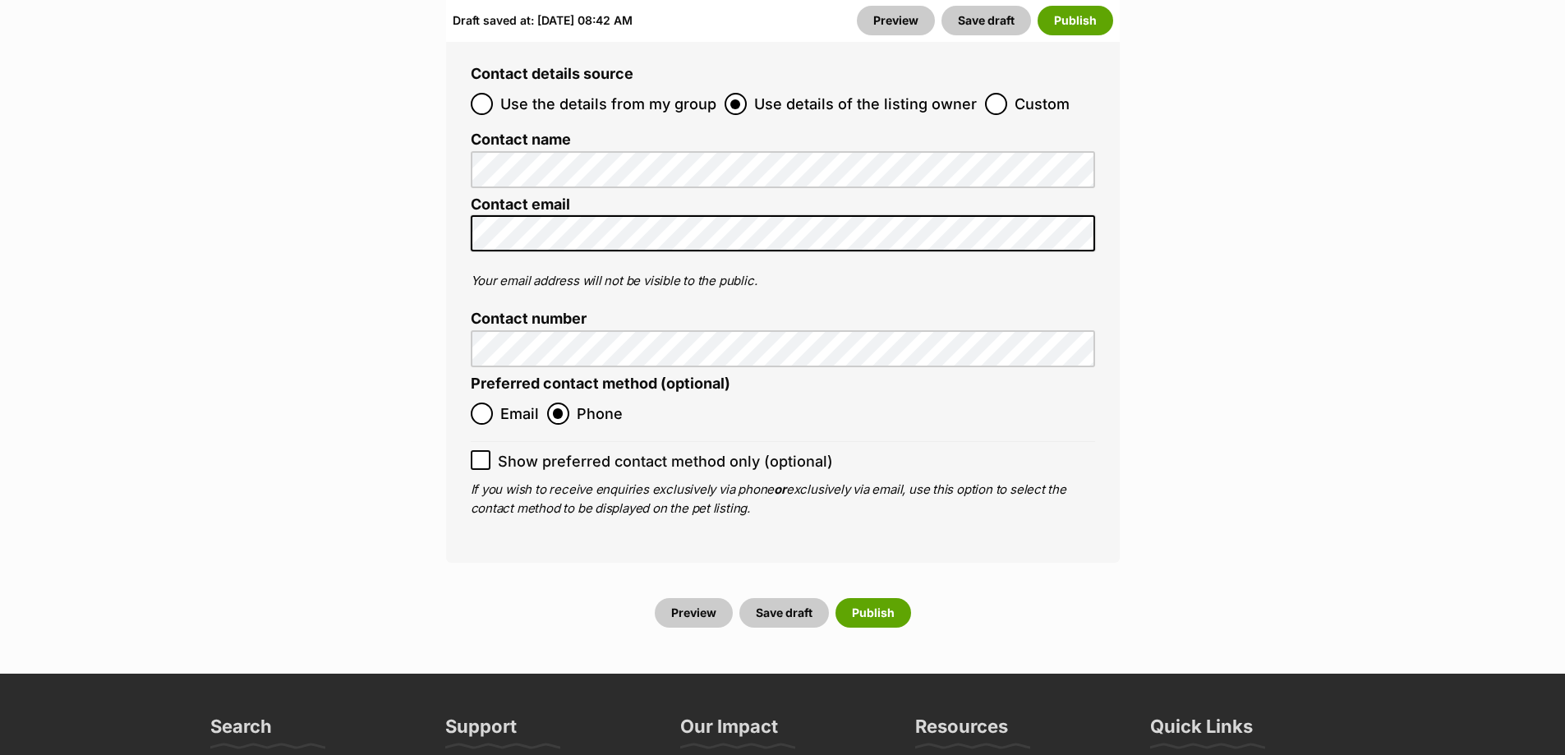
scroll to position [6736, 0]
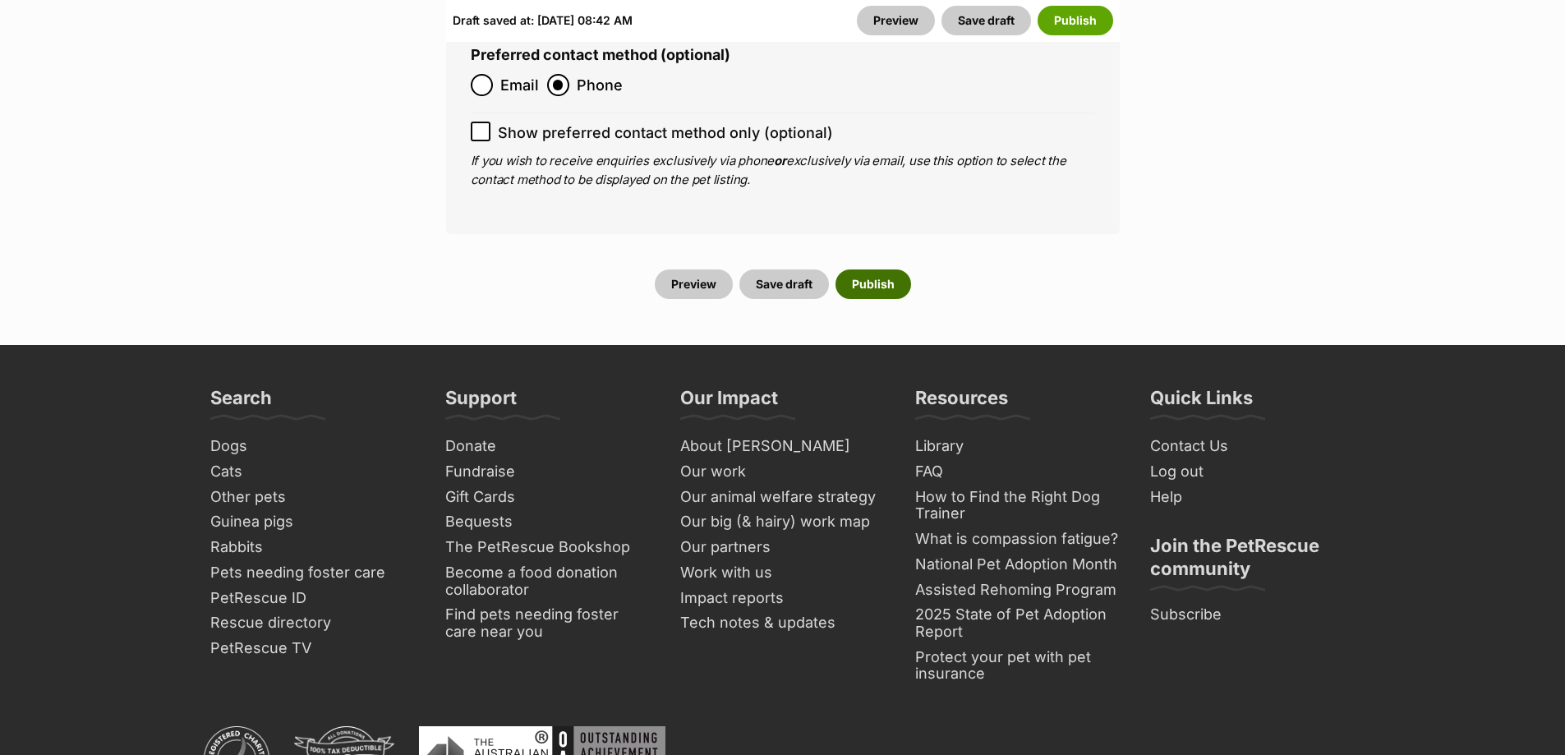
click at [872, 269] on button "Publish" at bounding box center [873, 284] width 76 height 30
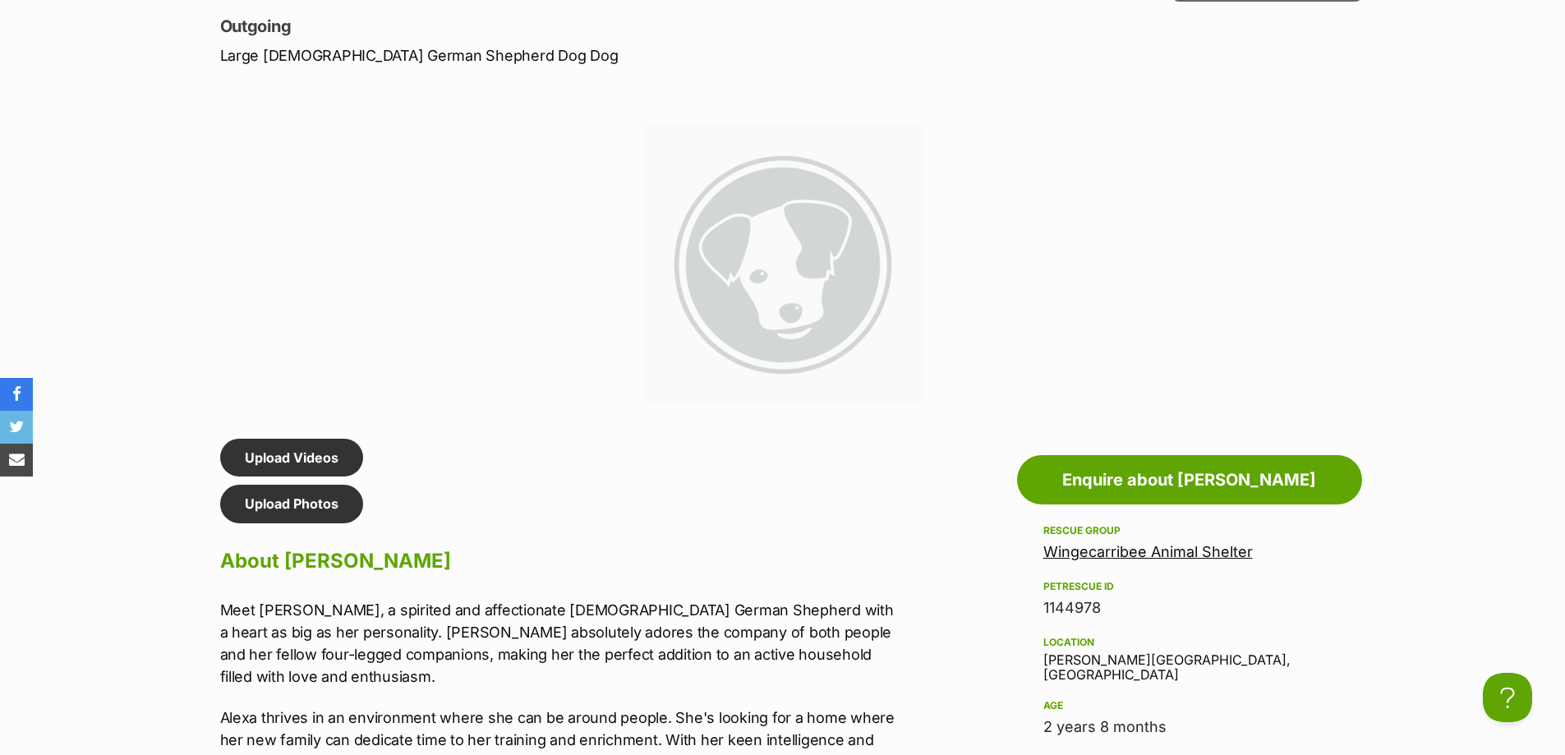
scroll to position [821, 0]
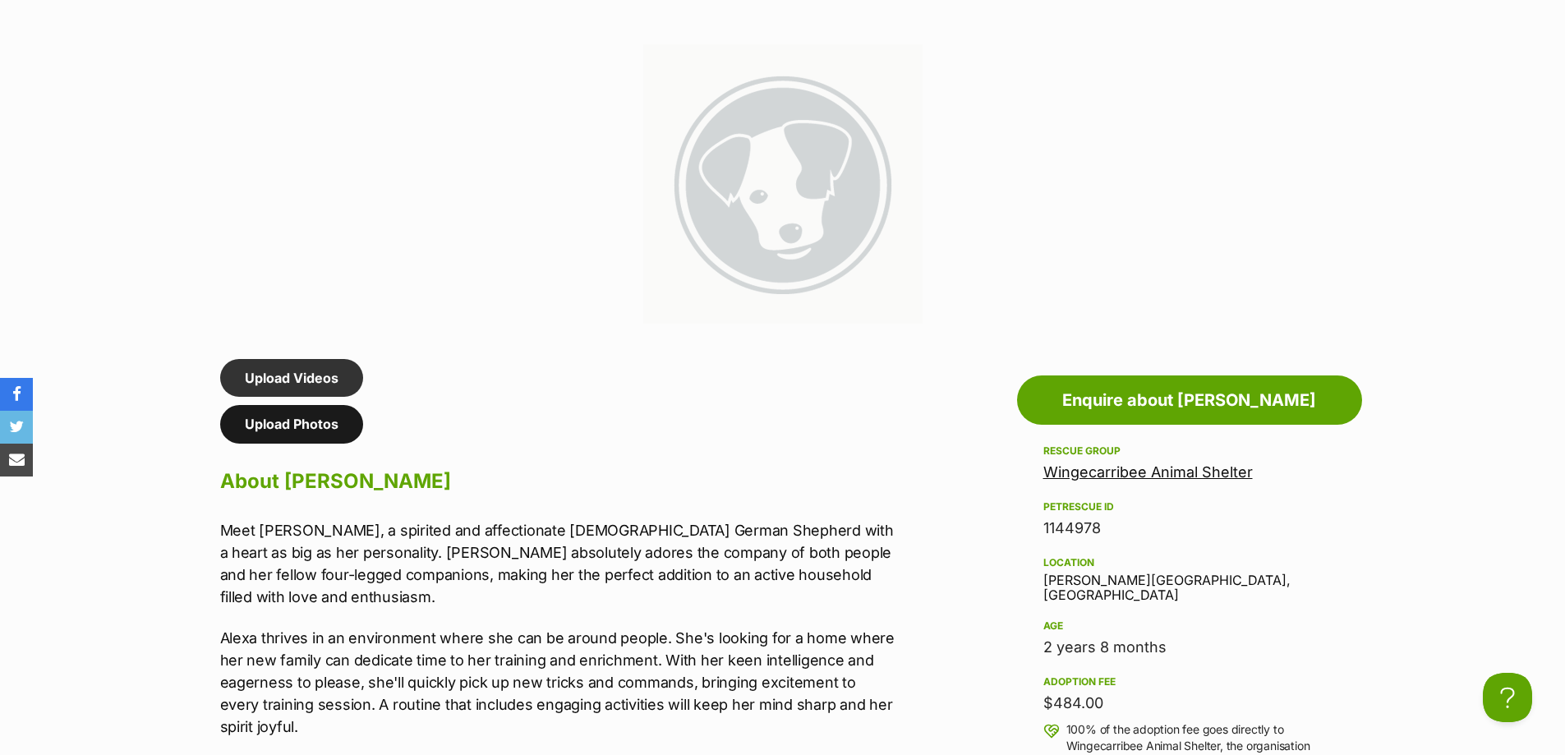
click at [301, 417] on link "Upload Photos" at bounding box center [291, 424] width 143 height 38
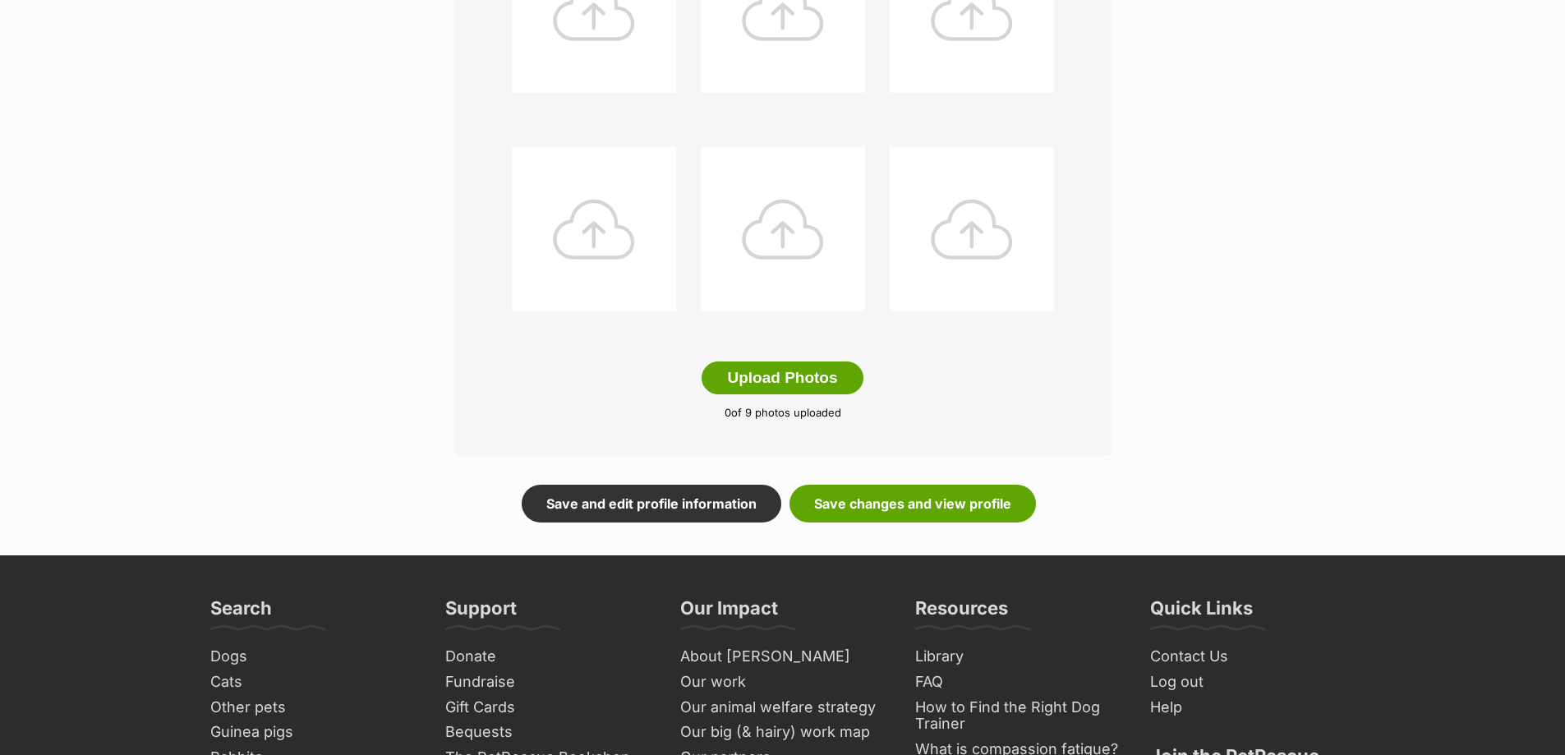
scroll to position [821, 0]
